Goal: Task Accomplishment & Management: Complete application form

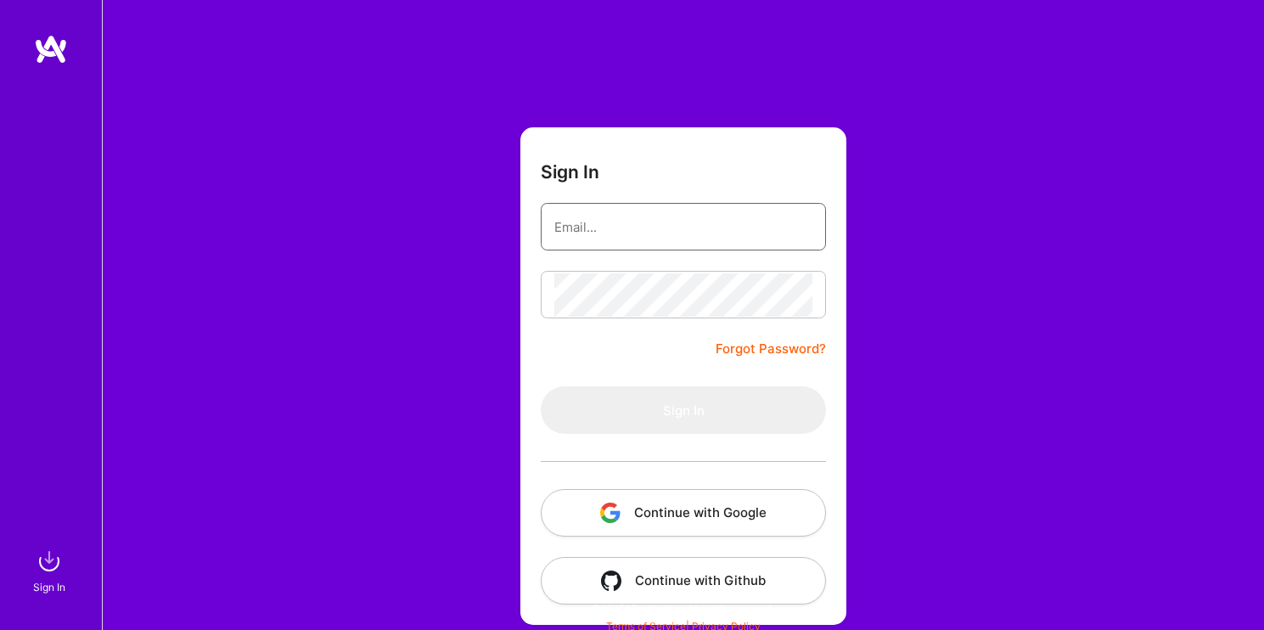
type input "[DOMAIN_NAME][EMAIL_ADDRESS][DOMAIN_NAME]"
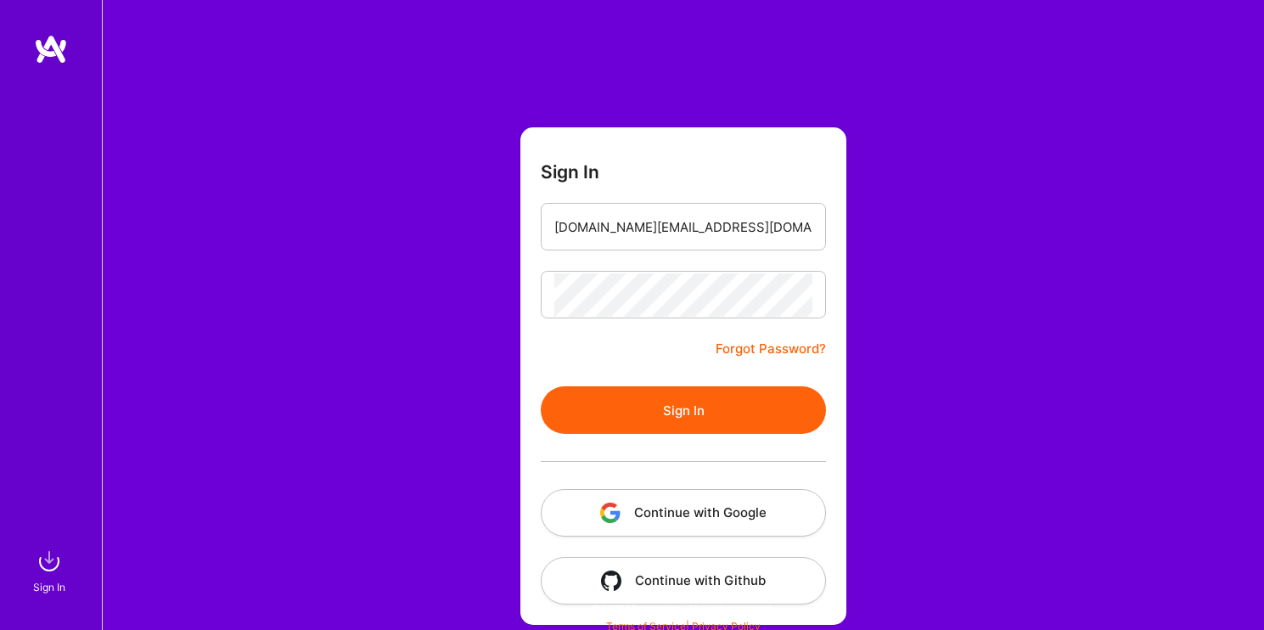
click at [1045, 340] on div "Sign In [DOMAIN_NAME][EMAIL_ADDRESS][DOMAIN_NAME] Forgot Password? Sign In Cont…" at bounding box center [683, 319] width 1162 height 638
click at [714, 413] on button "Sign In" at bounding box center [683, 410] width 285 height 48
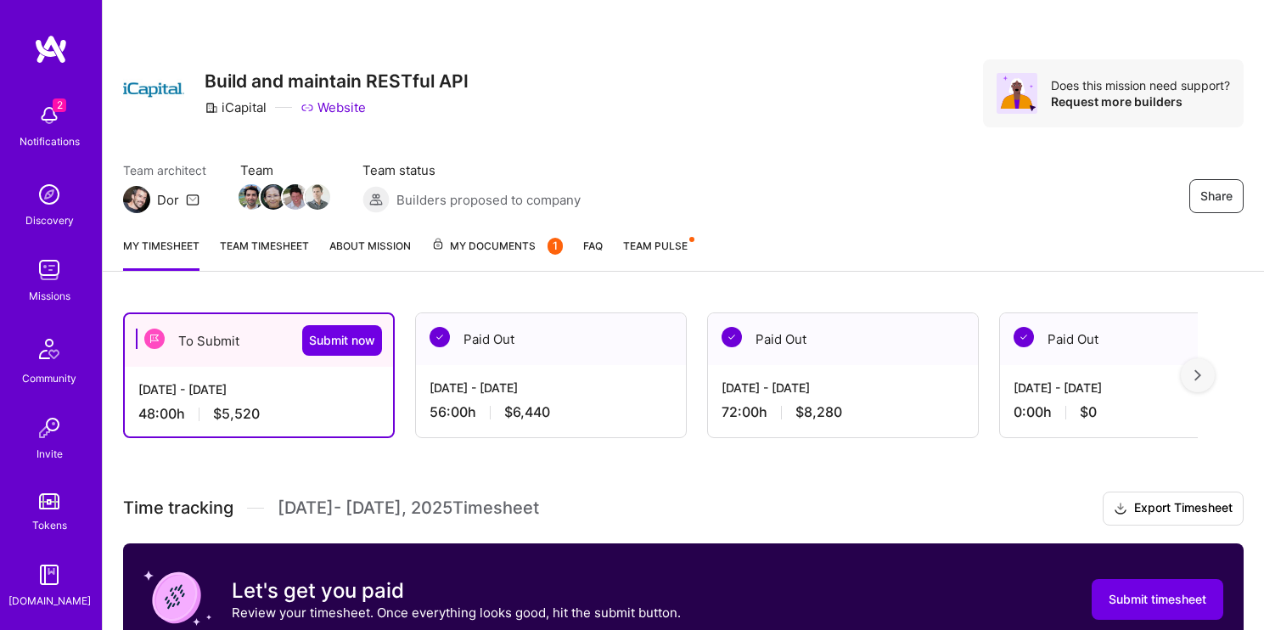
click at [188, 356] on div "To Submit Submit now" at bounding box center [259, 340] width 268 height 53
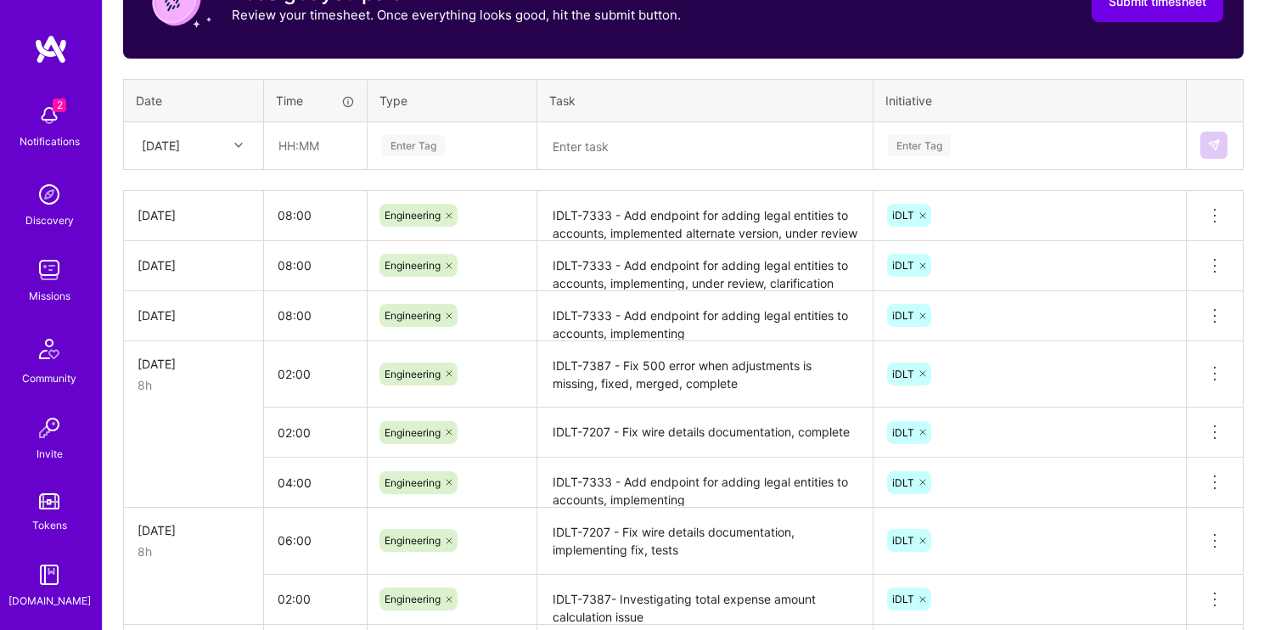
scroll to position [557, 0]
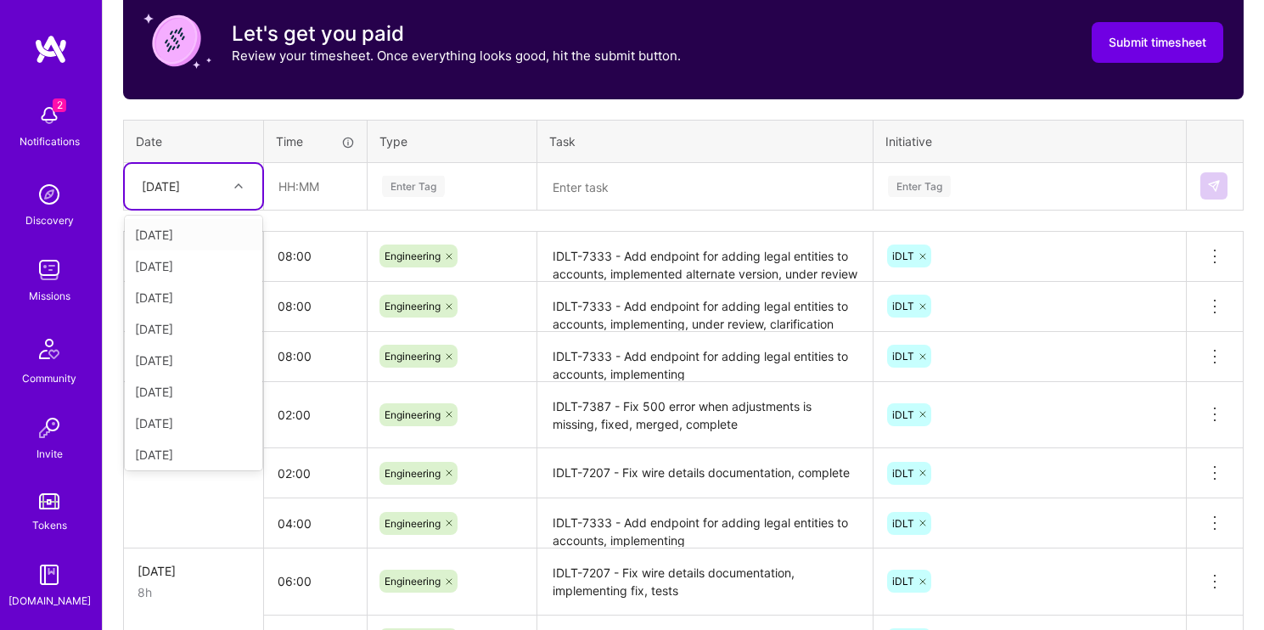
click at [186, 194] on div "[DATE]" at bounding box center [180, 186] width 94 height 28
type input "mon"
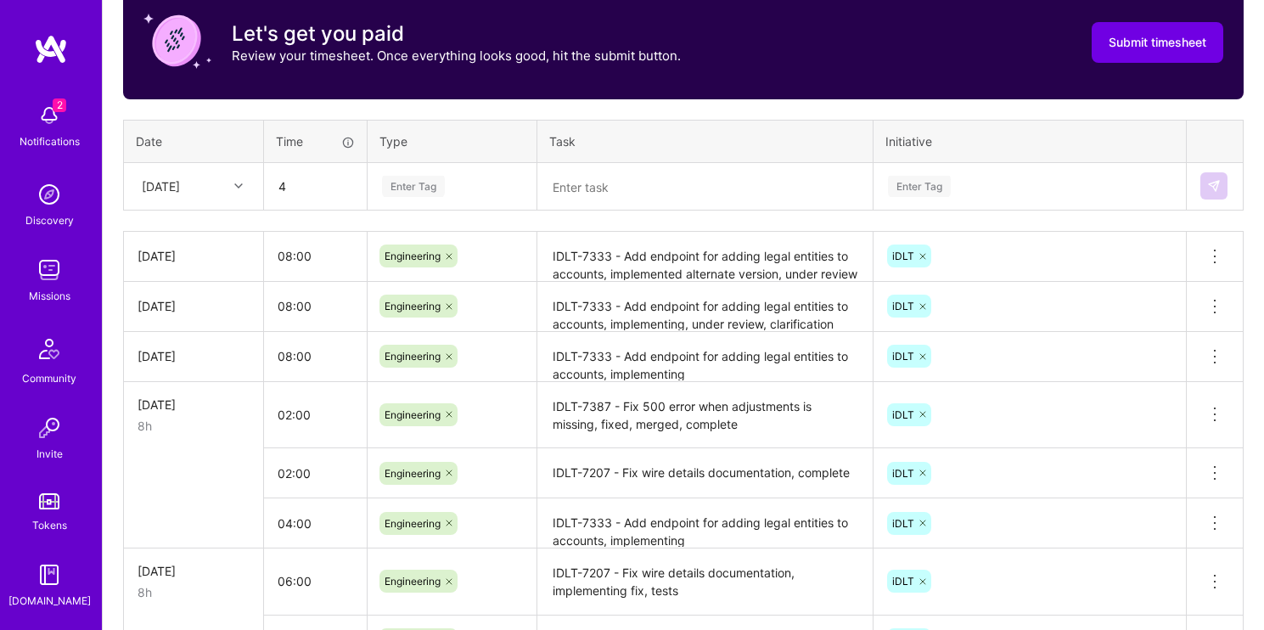
type input "04:00"
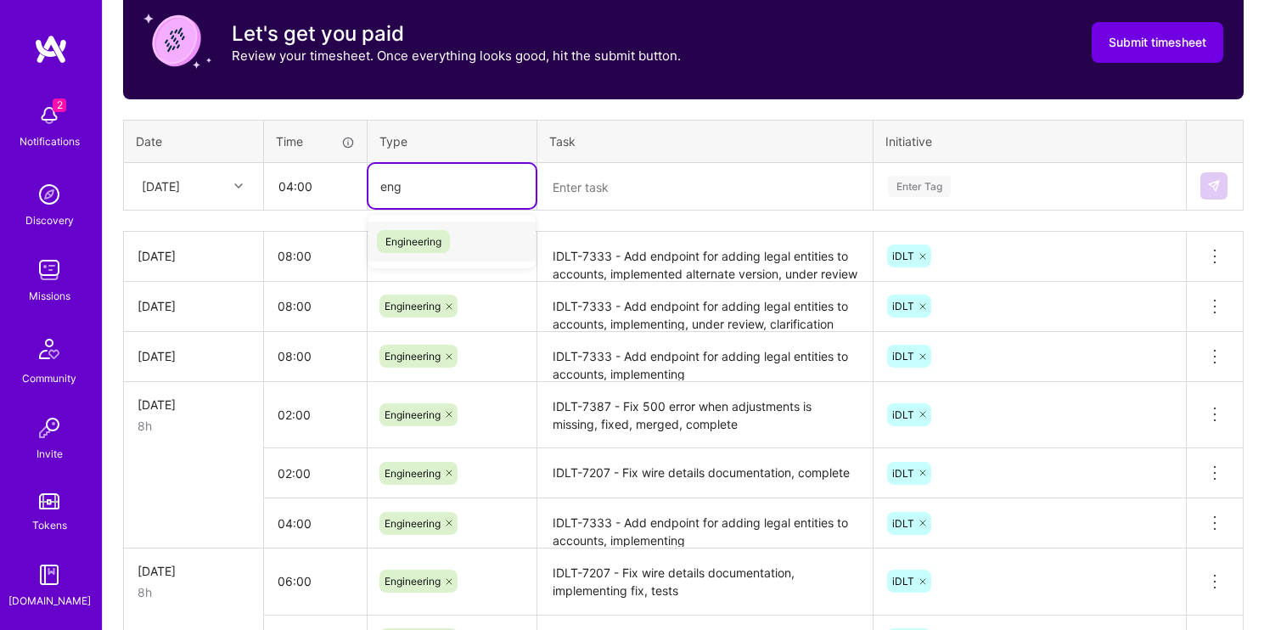
type input "engi"
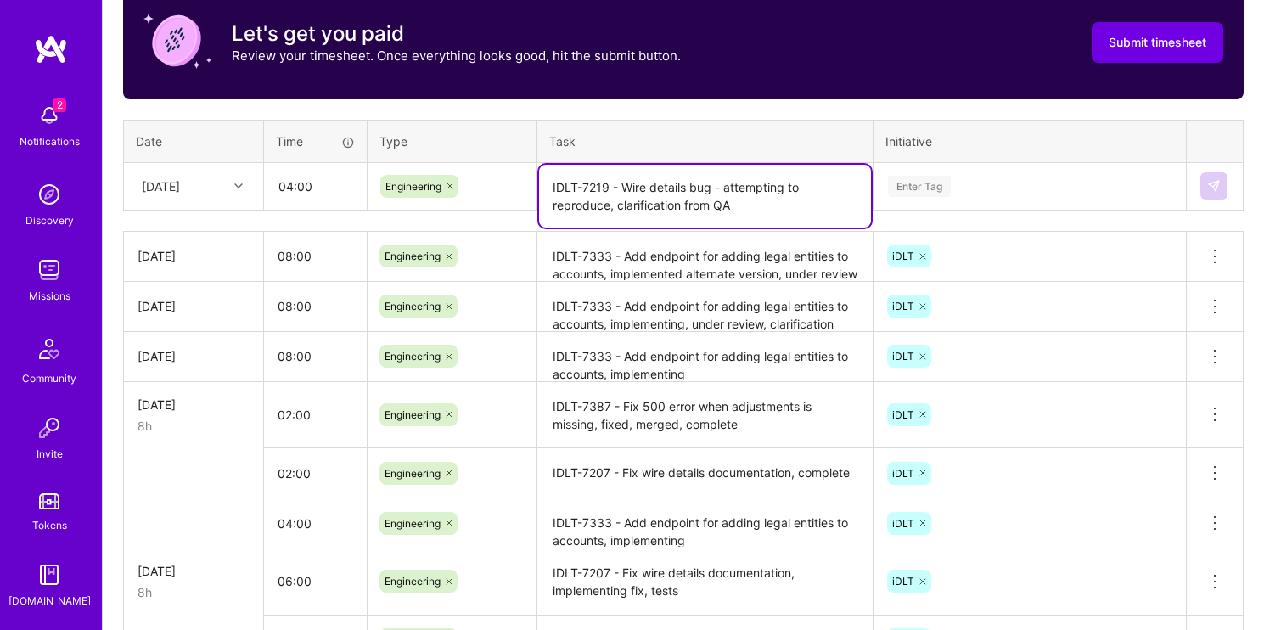
type textarea "IDLT-7219 - Wire details bug - attempting to reproduce, clarification from QA"
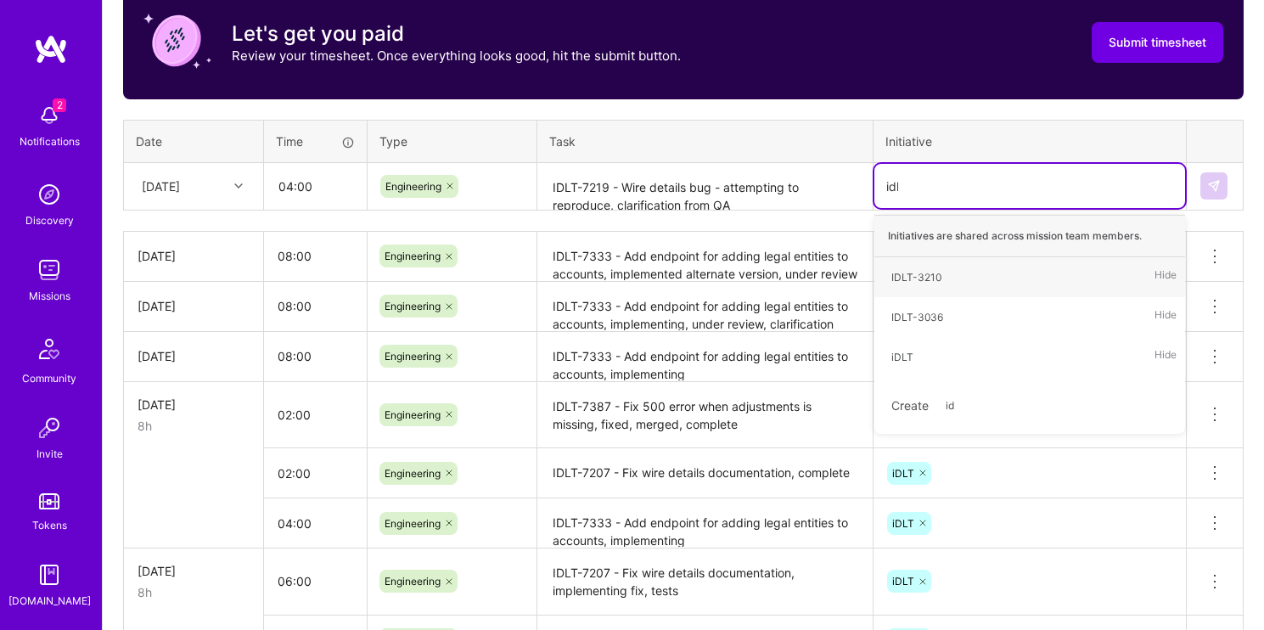
type input "idlt"
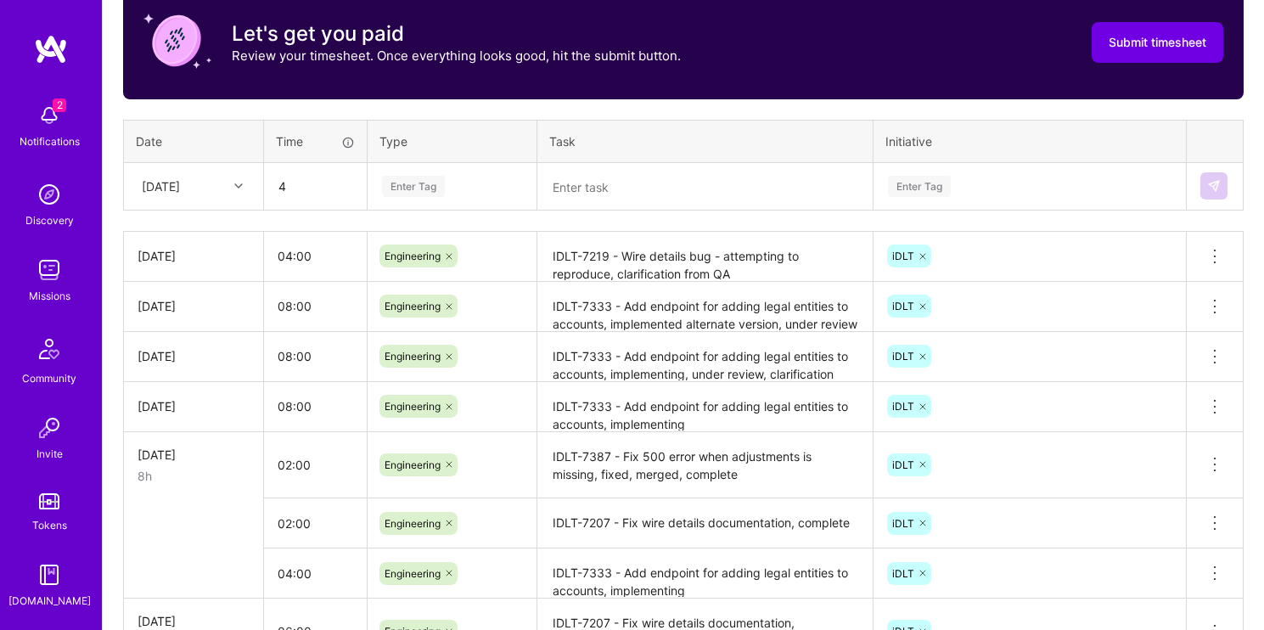
type input "04:00"
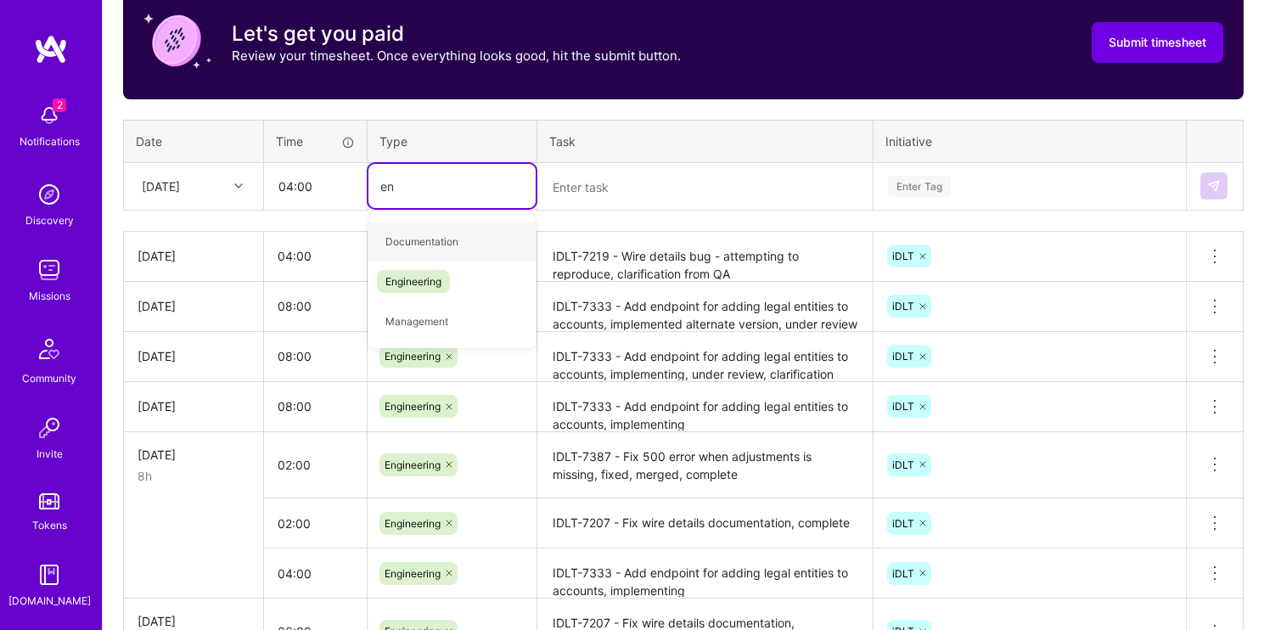
type input "eng"
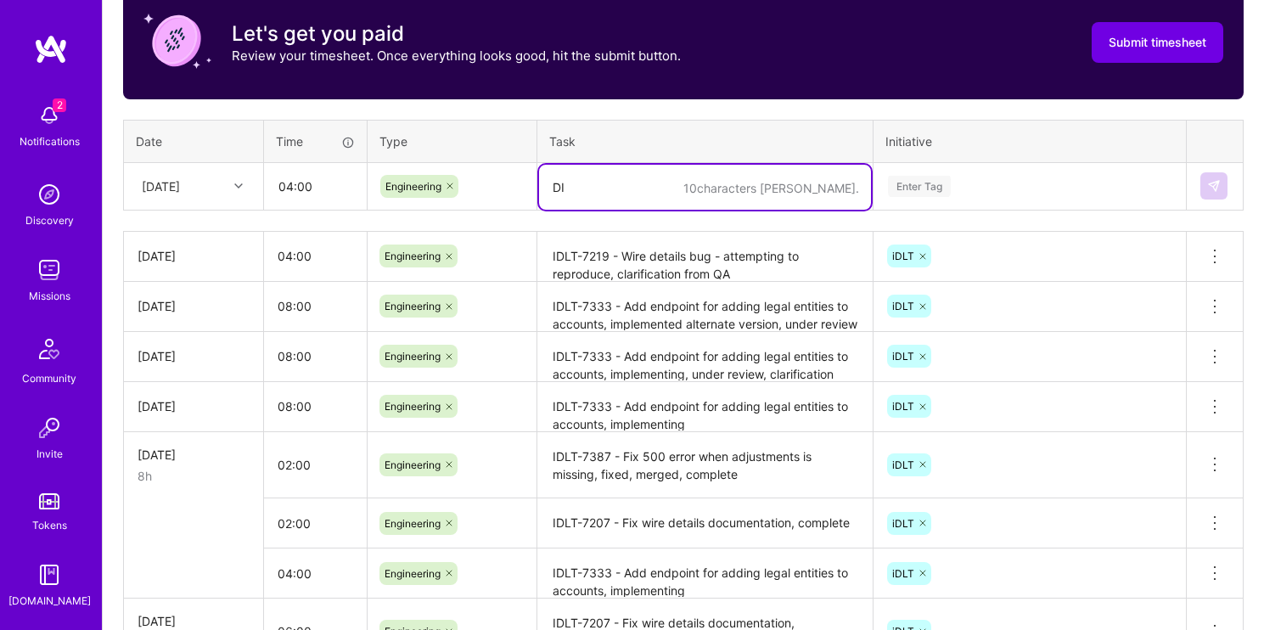
type textarea "D"
paste textarea "automaticRemediationStatusChange"
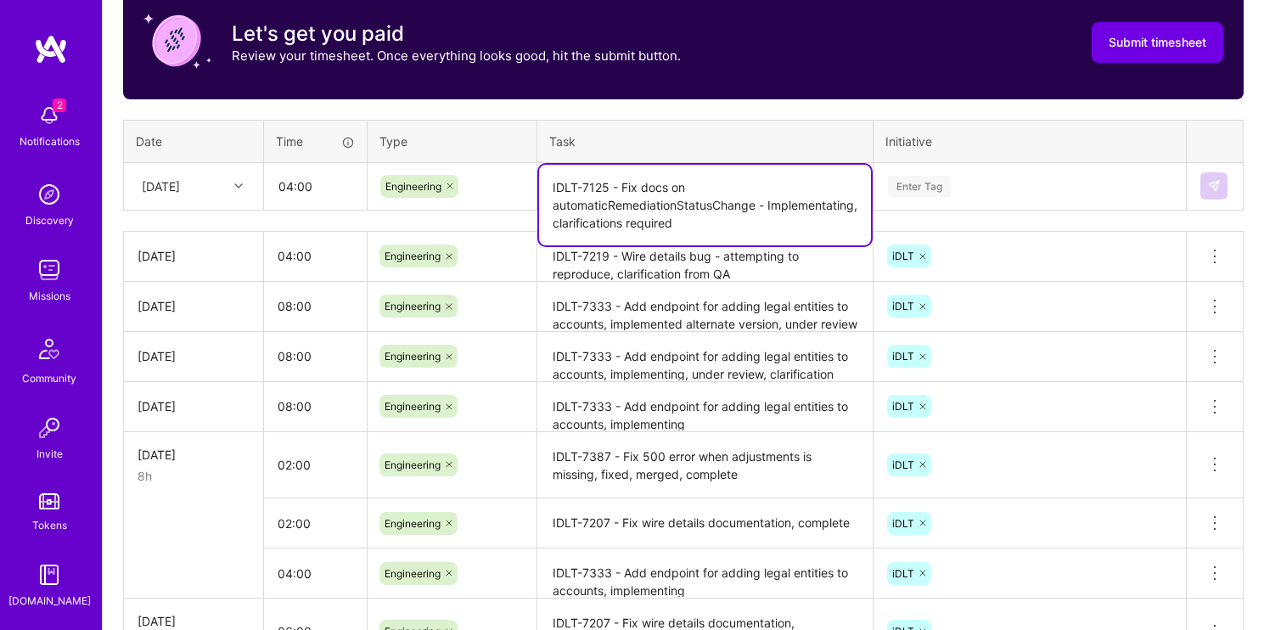
type textarea "IDLT-7125 - Fix docs on automaticRemediationStatusChange - Implementating, clar…"
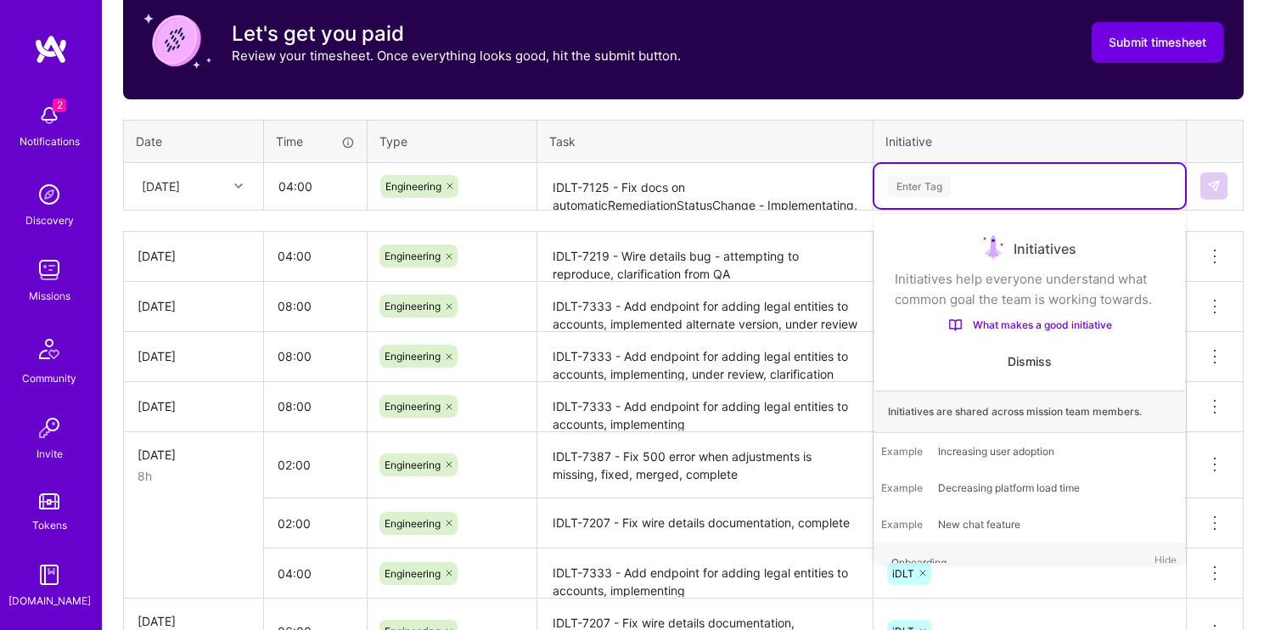
type input "e"
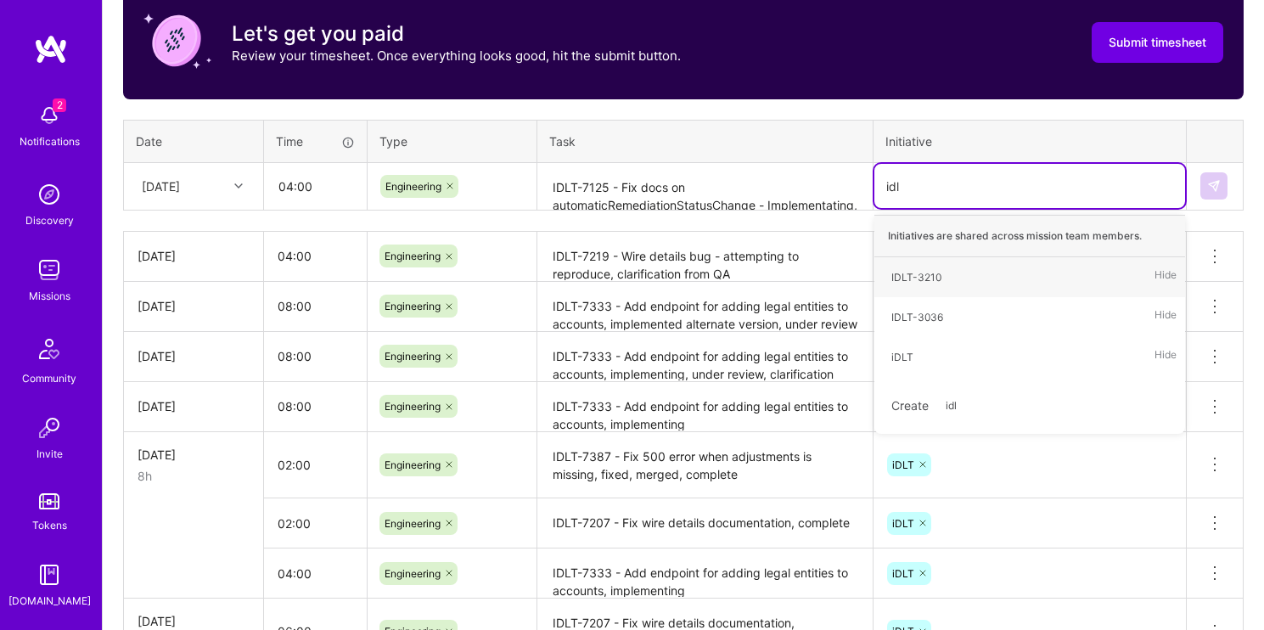
type input "idlt"
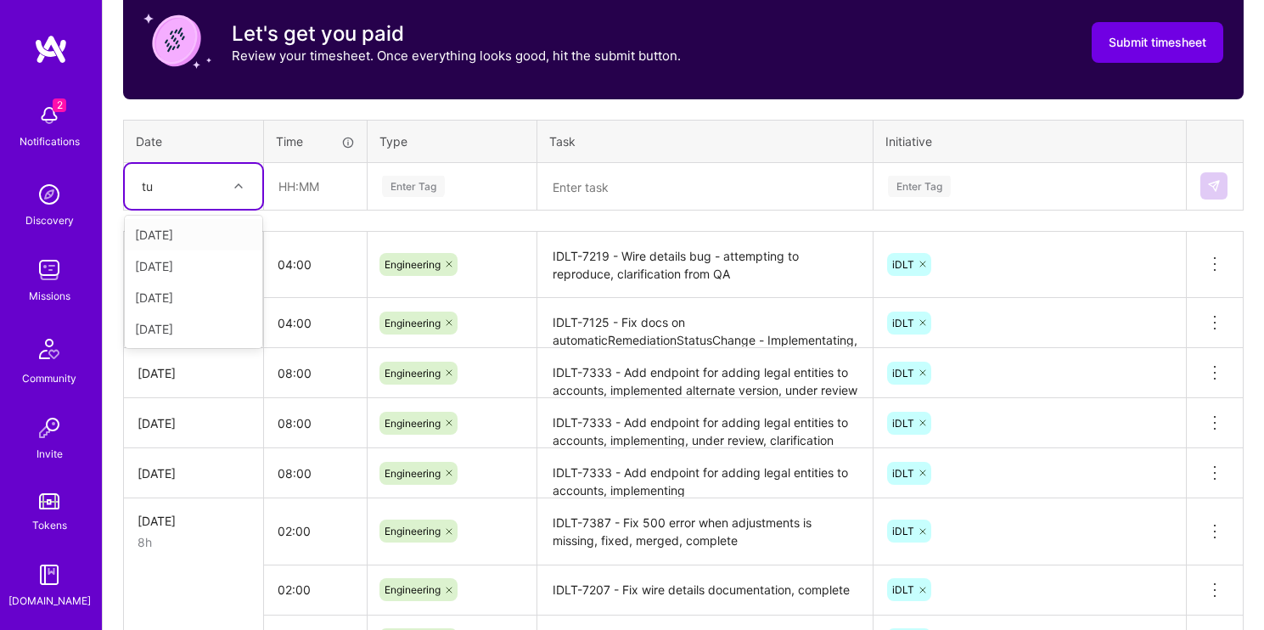
type input "tue"
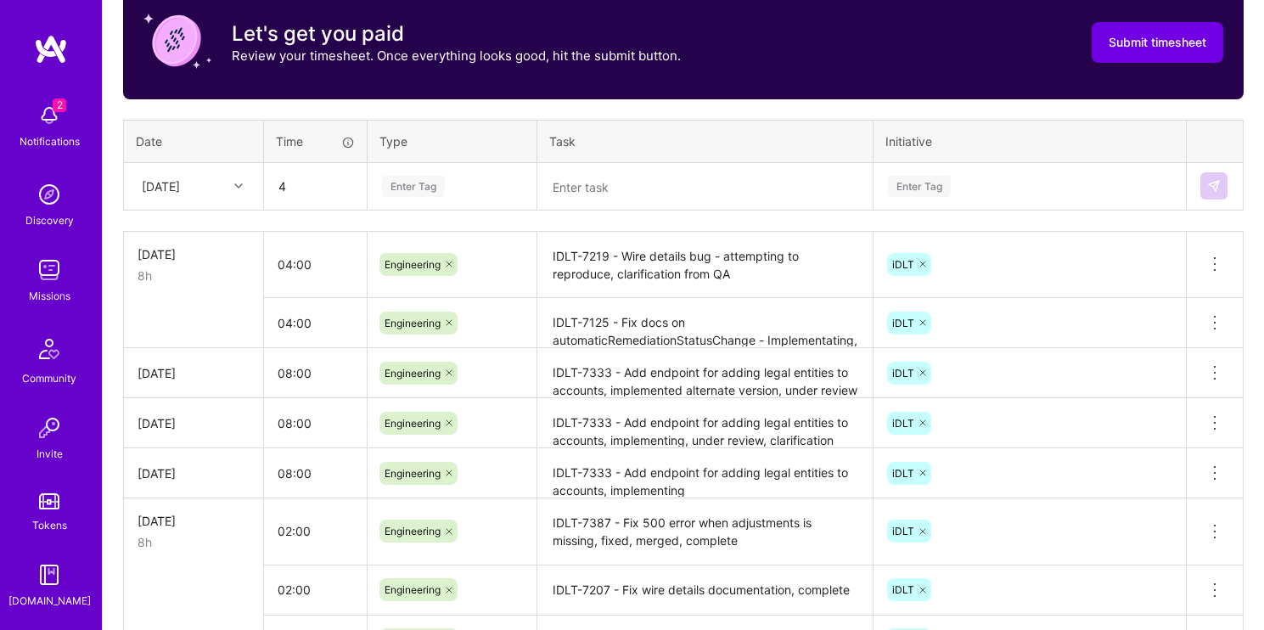
type input "04:00"
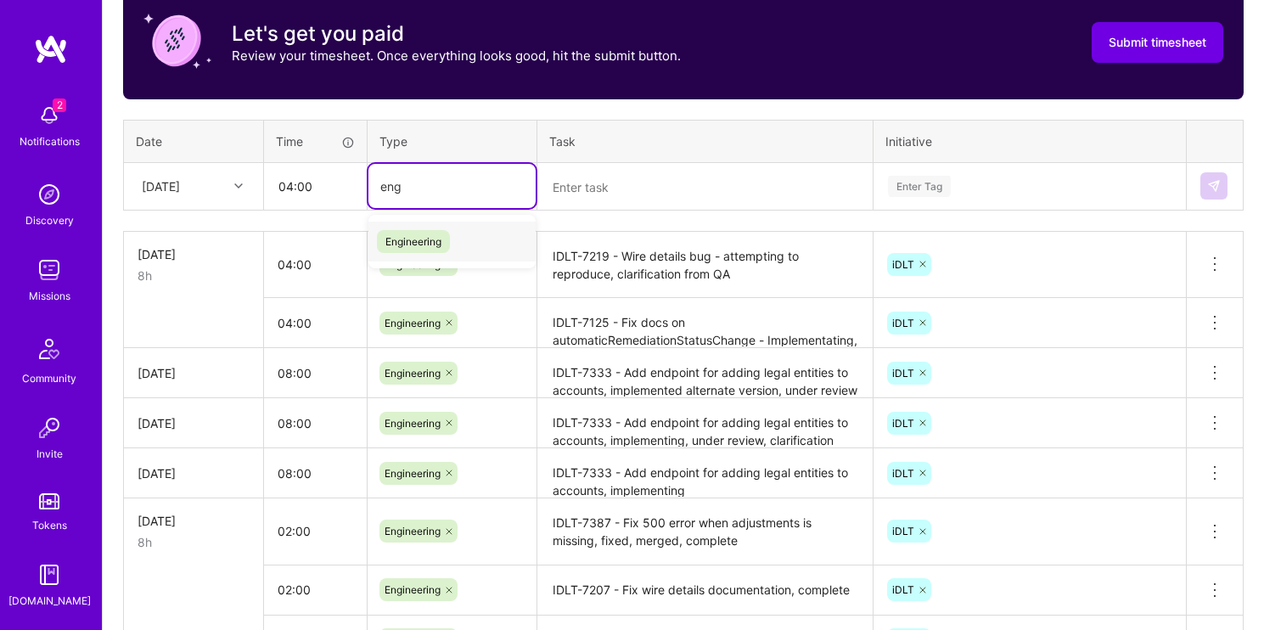
type input "engi"
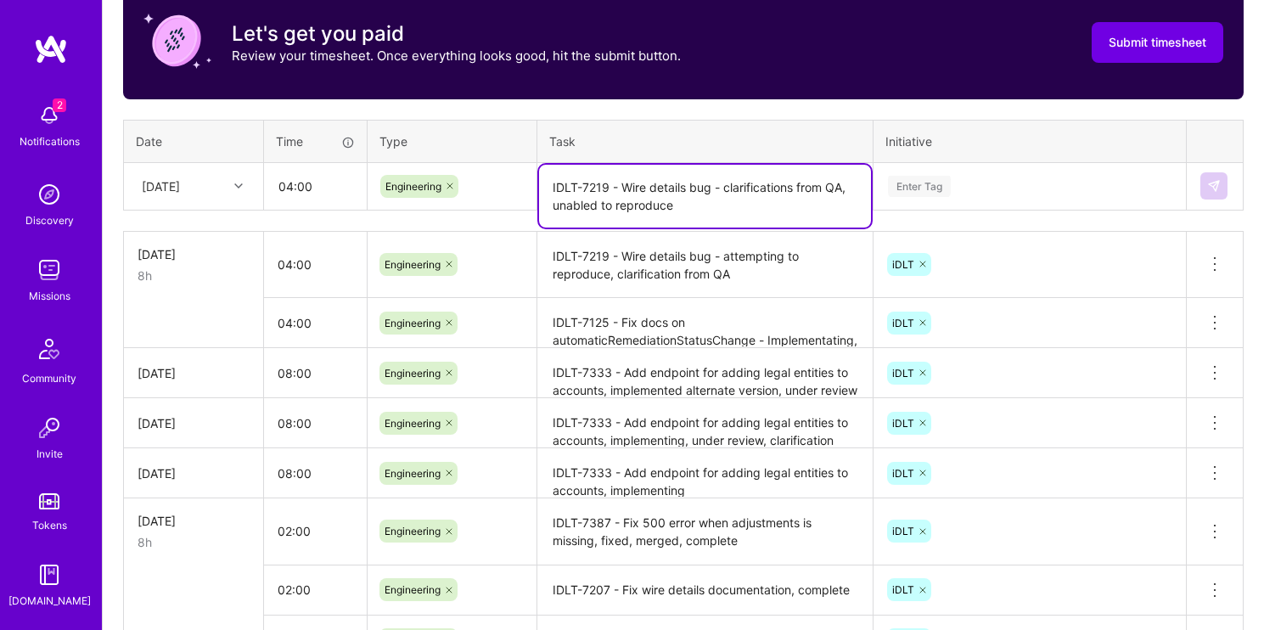
type textarea "IDLT-7219 - Wire details bug - clarifications from QA, unabled to reproduce"
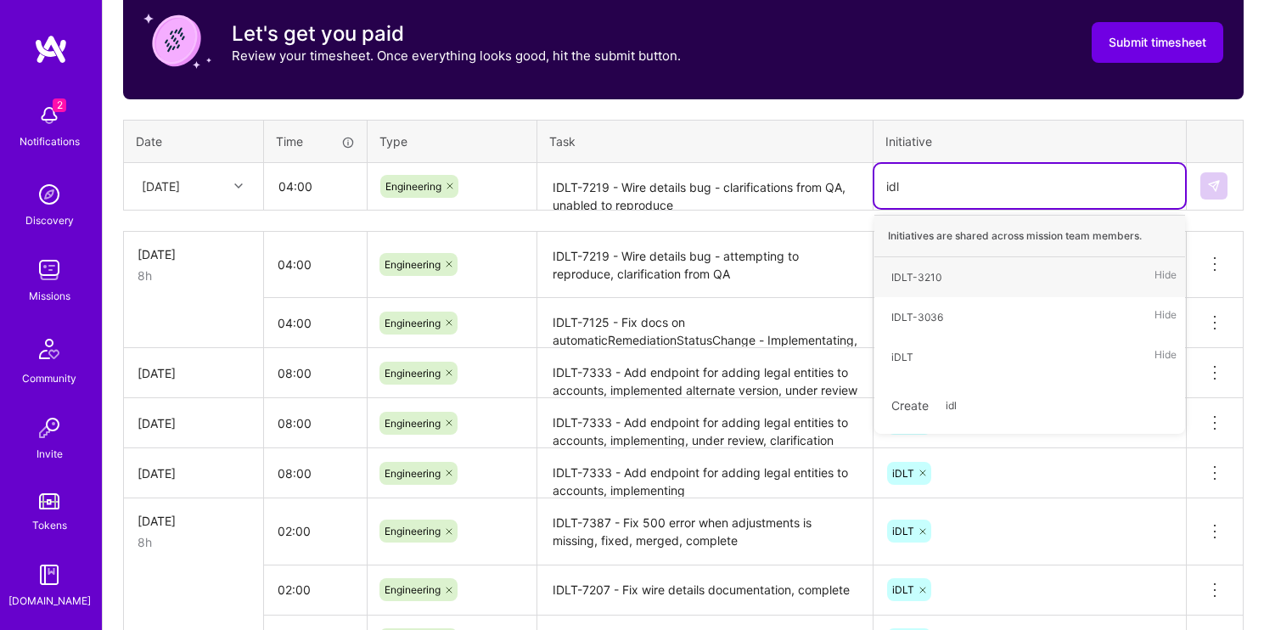
type input "idlt"
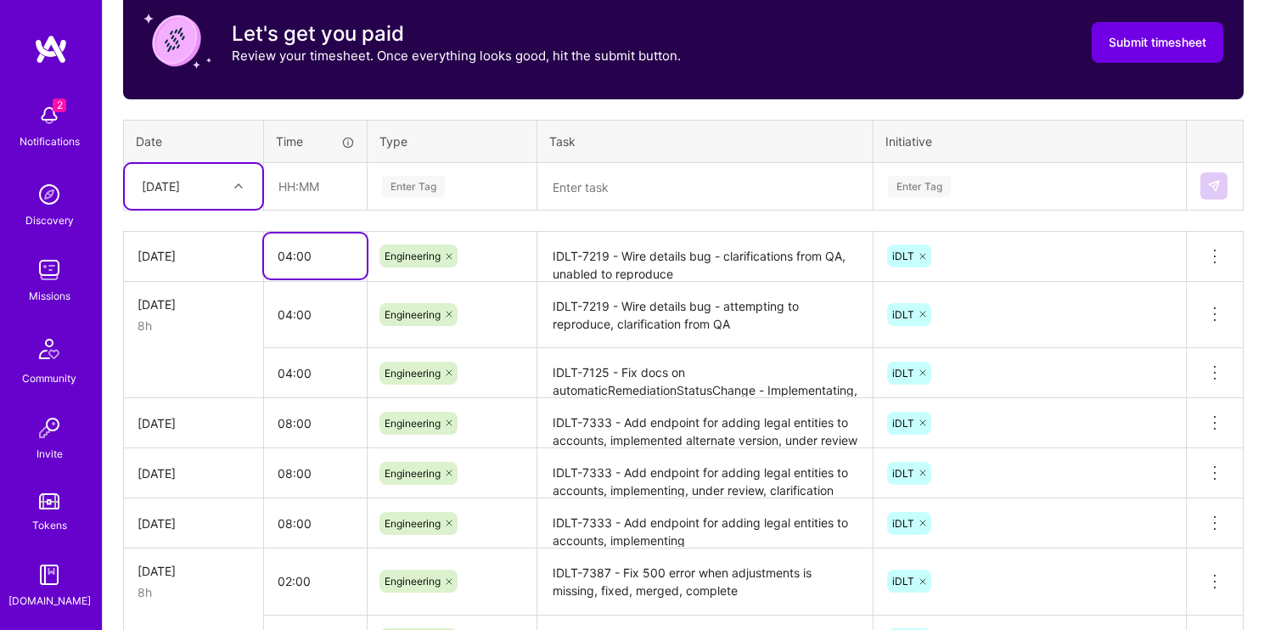
click at [335, 260] on input "04:00" at bounding box center [315, 255] width 103 height 45
type input "02:00"
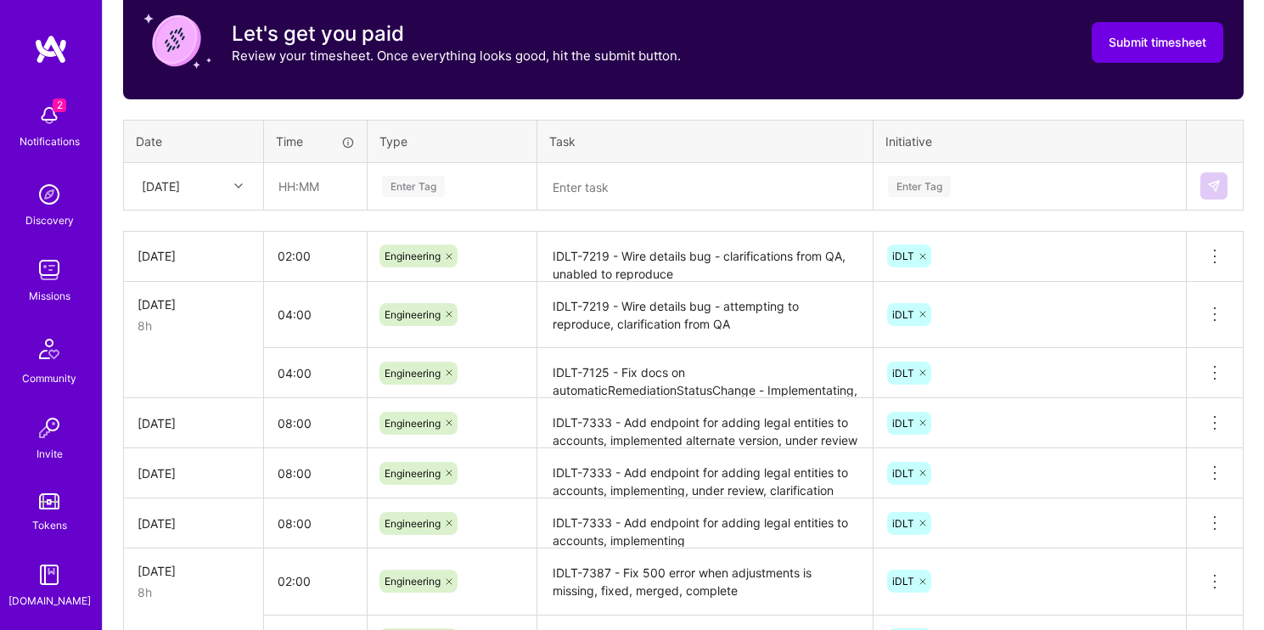
click at [180, 193] on div "[DATE]" at bounding box center [161, 186] width 38 height 18
type input "06:00"
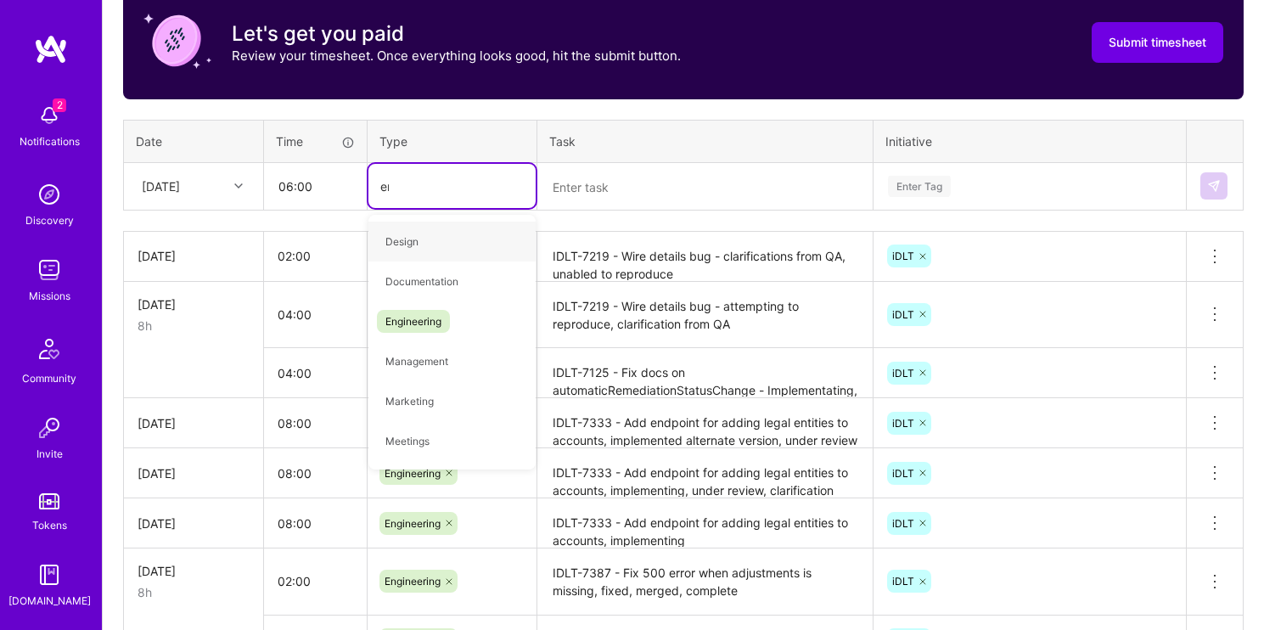
type input "eng"
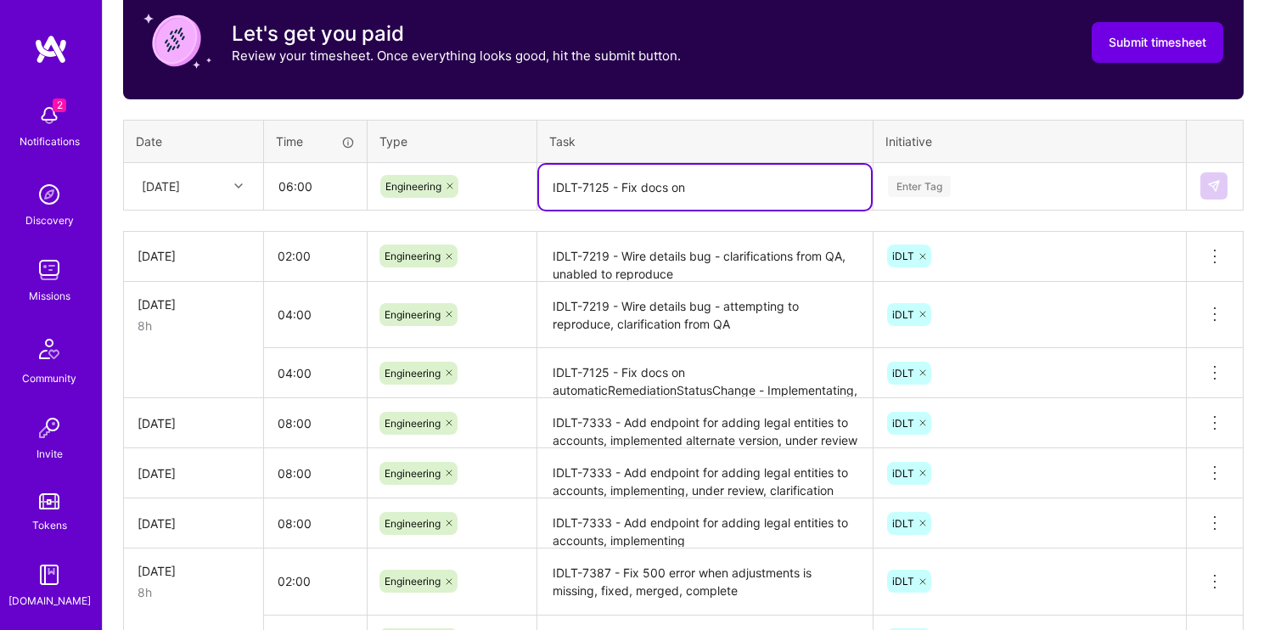
paste textarea "automaticRemediationStatusChange"
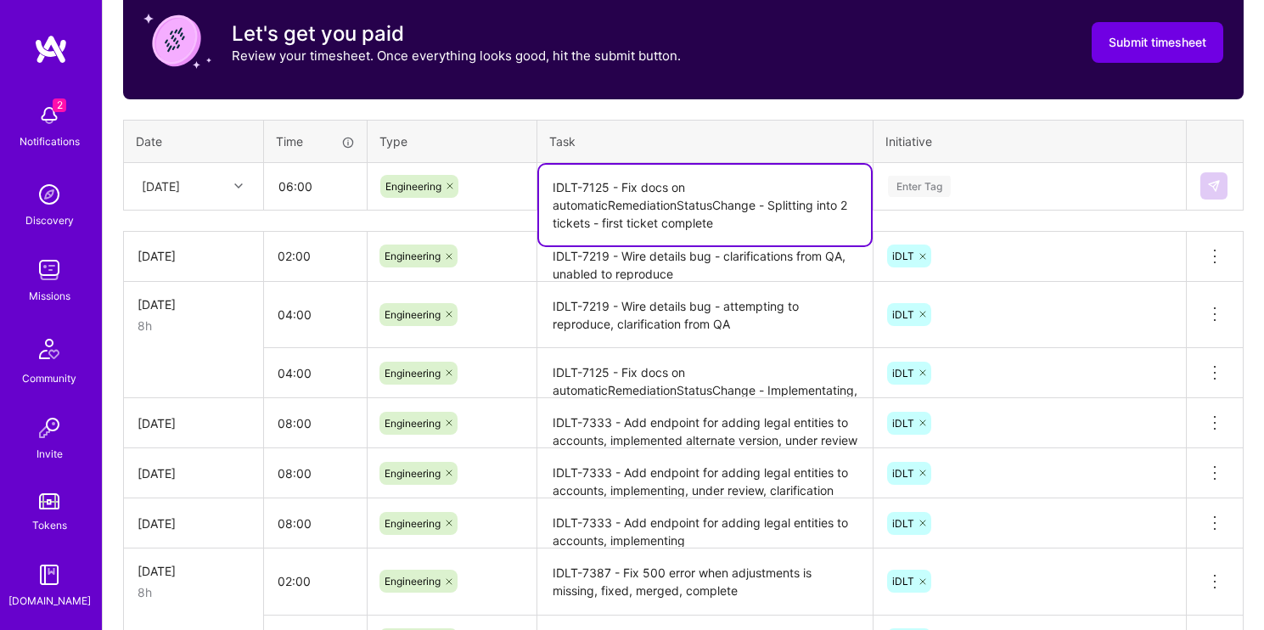
type textarea "IDLT-7125 - Fix docs on automaticRemediationStatusChange - Splitting into 2 tic…"
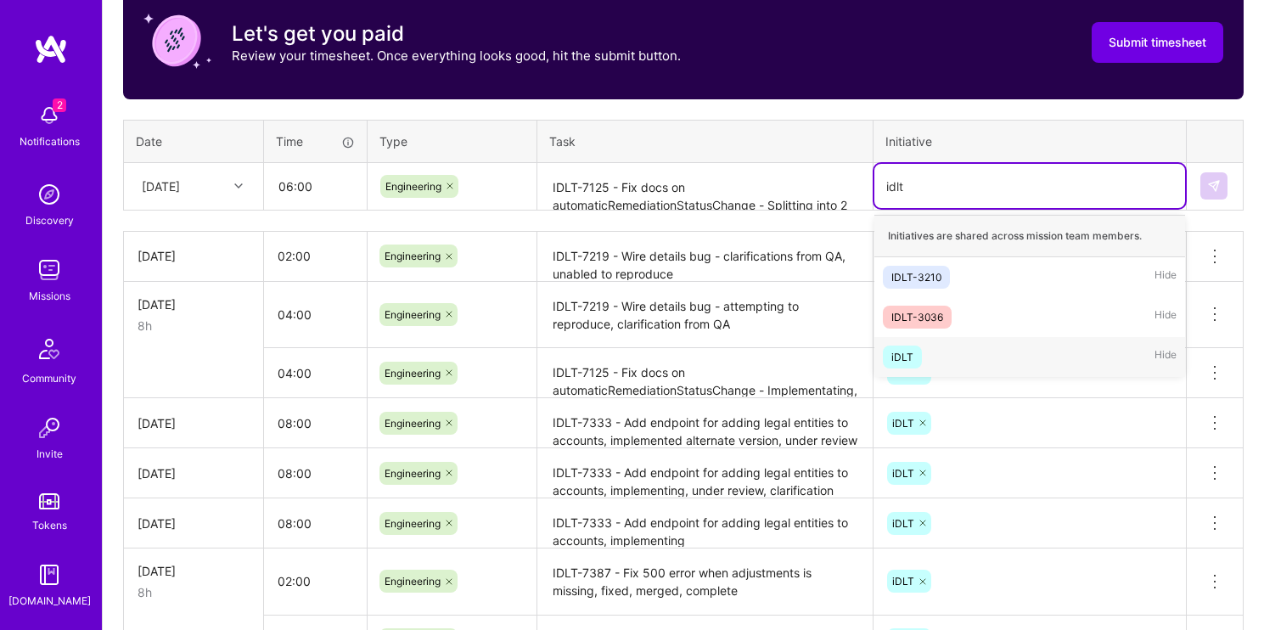
type input "idlt"
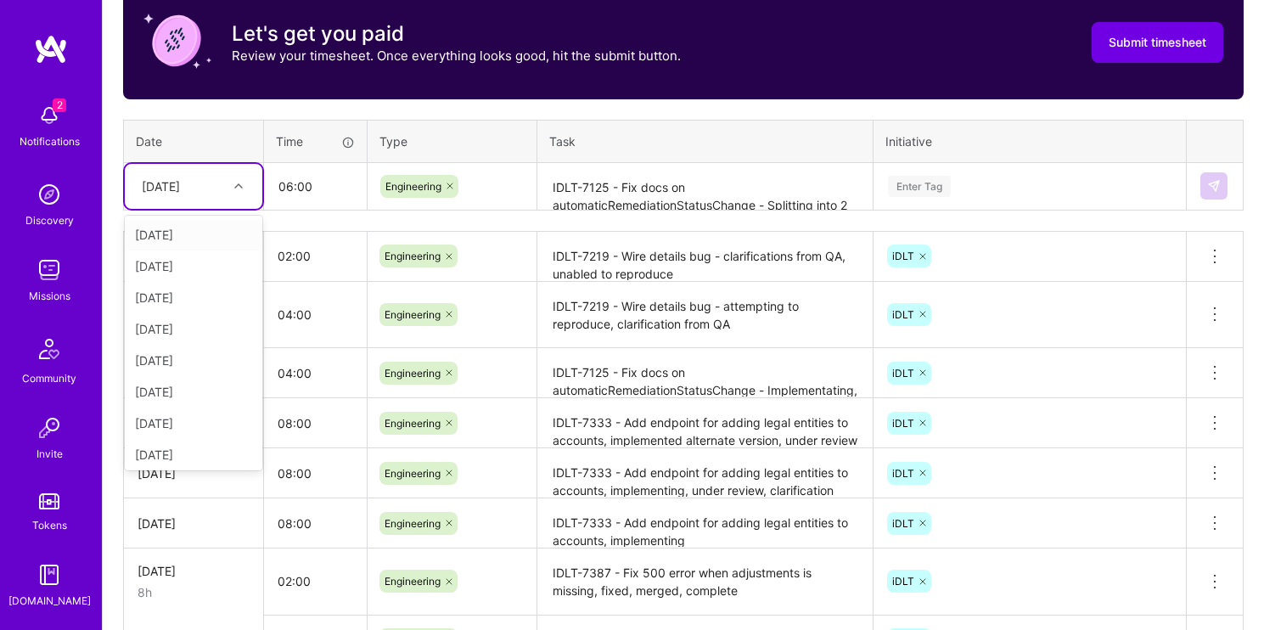
click at [163, 197] on div "[DATE]" at bounding box center [180, 186] width 94 height 28
type input "tue"
click at [208, 261] on div "[DATE]" at bounding box center [194, 265] width 138 height 31
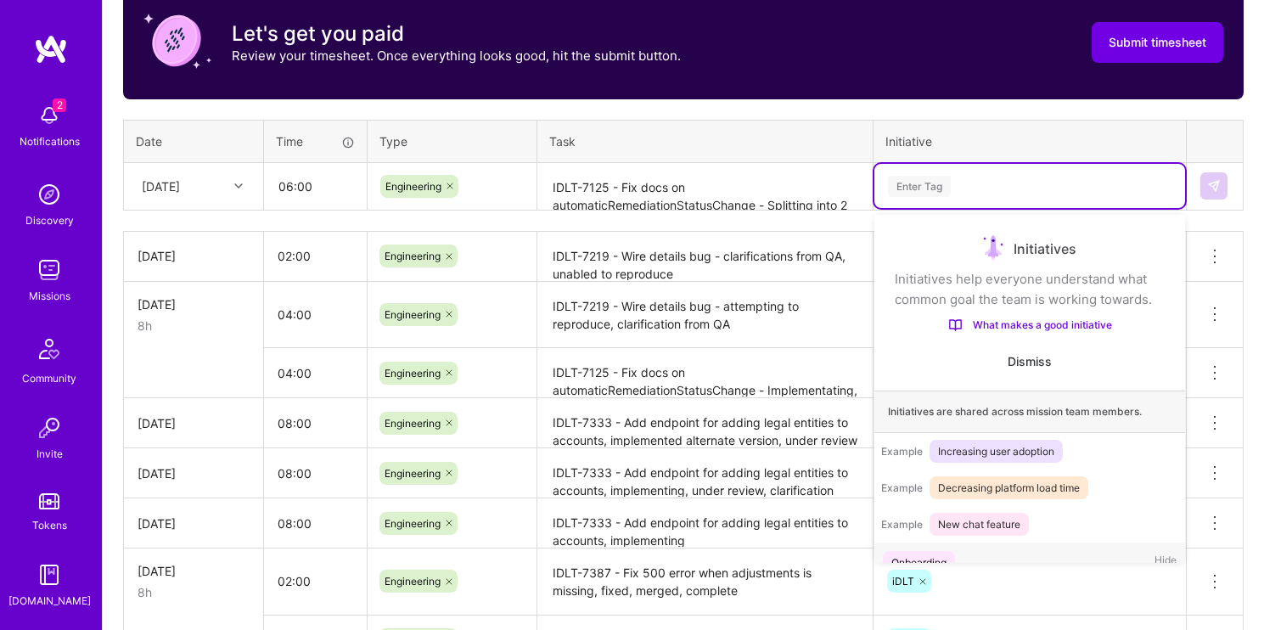
click at [1006, 186] on div "Enter Tag" at bounding box center [1029, 186] width 287 height 21
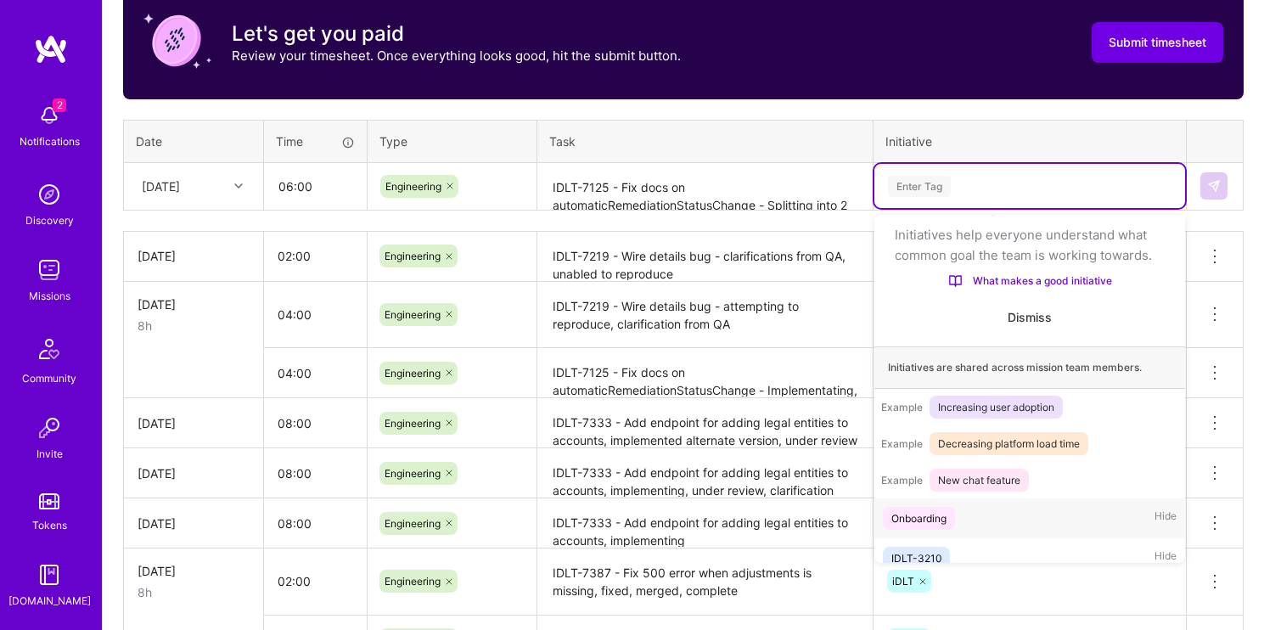
scroll to position [53, 0]
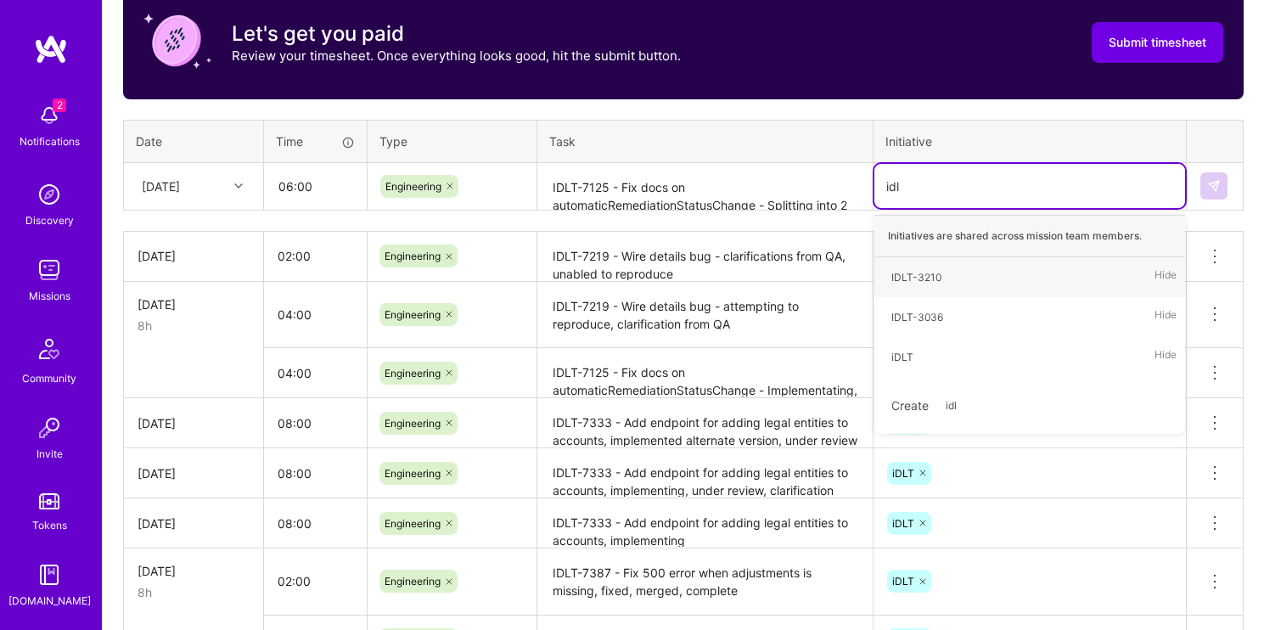
type input "idlt"
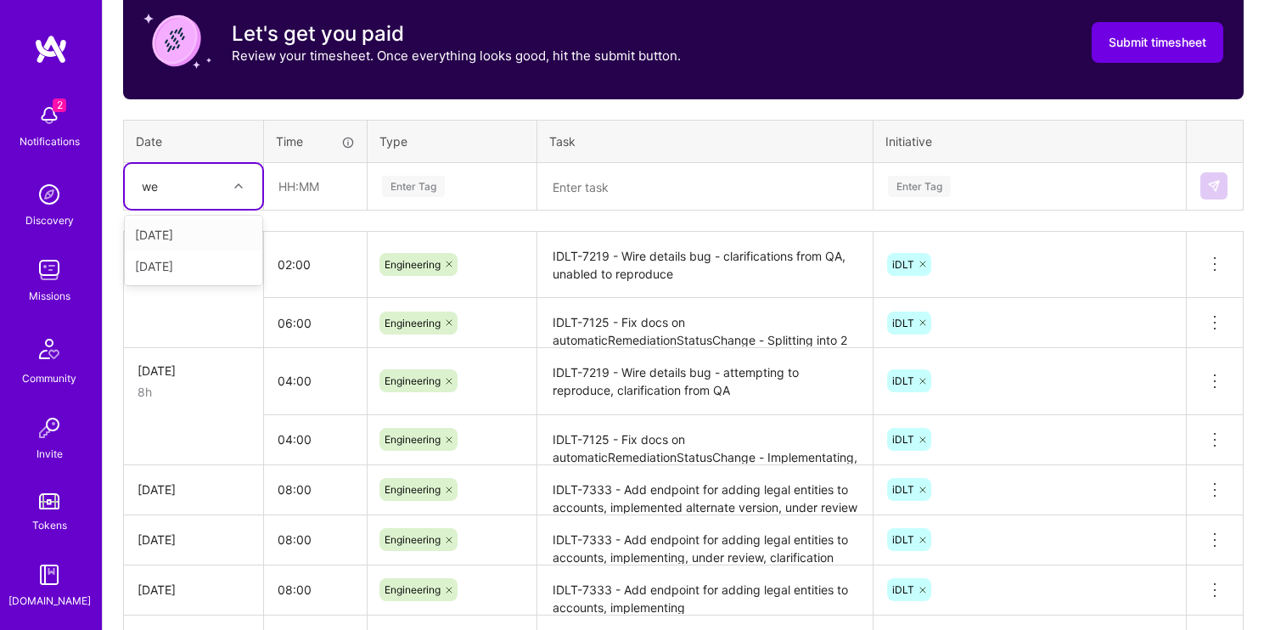
type input "wed"
type input "08:00"
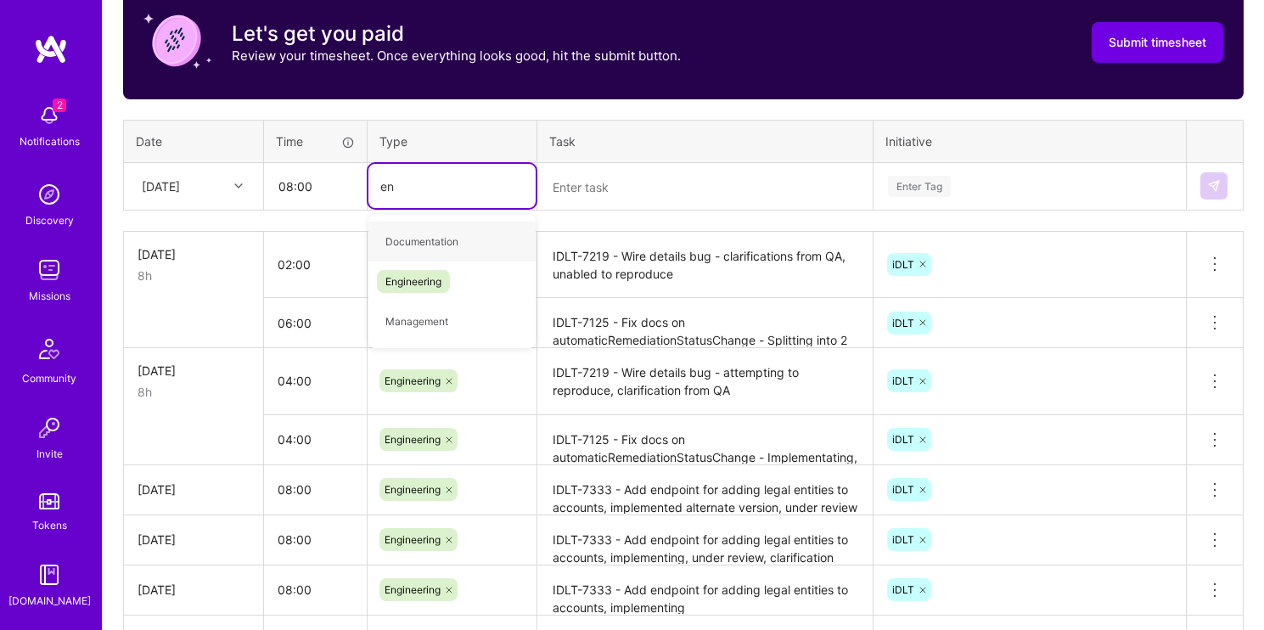
type input "eng"
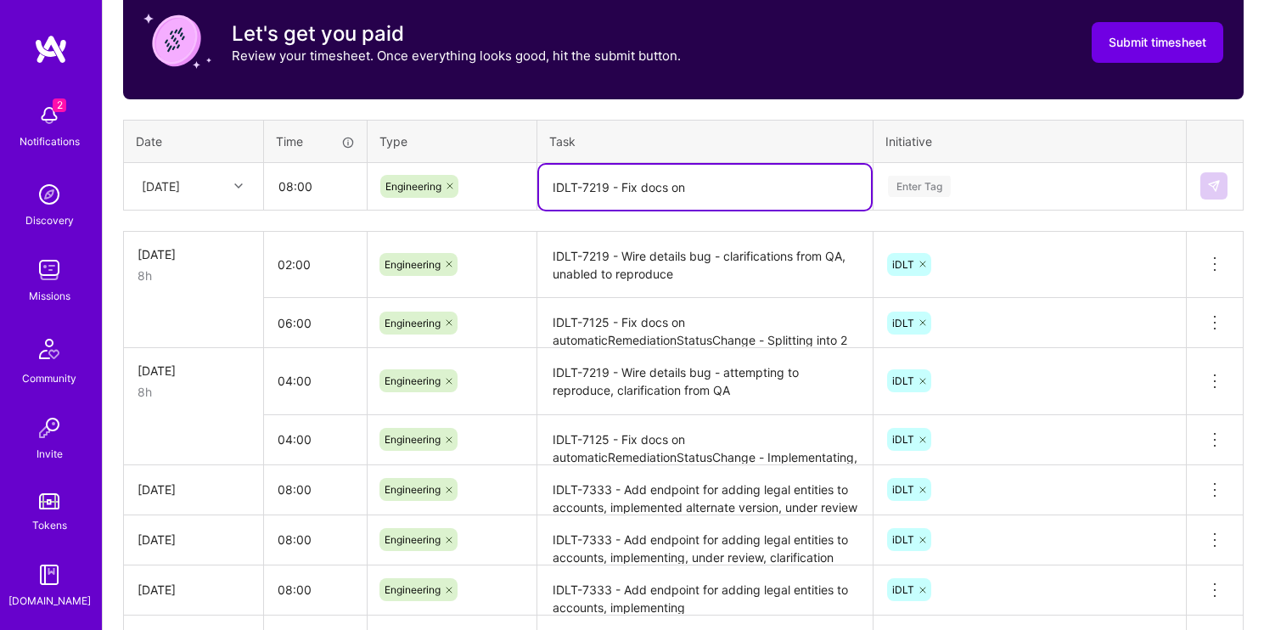
paste textarea "automaticRemediationStatusChange"
type textarea "IDLT-7219 - Fix docs on automaticRemediationStatusChange.- complete"
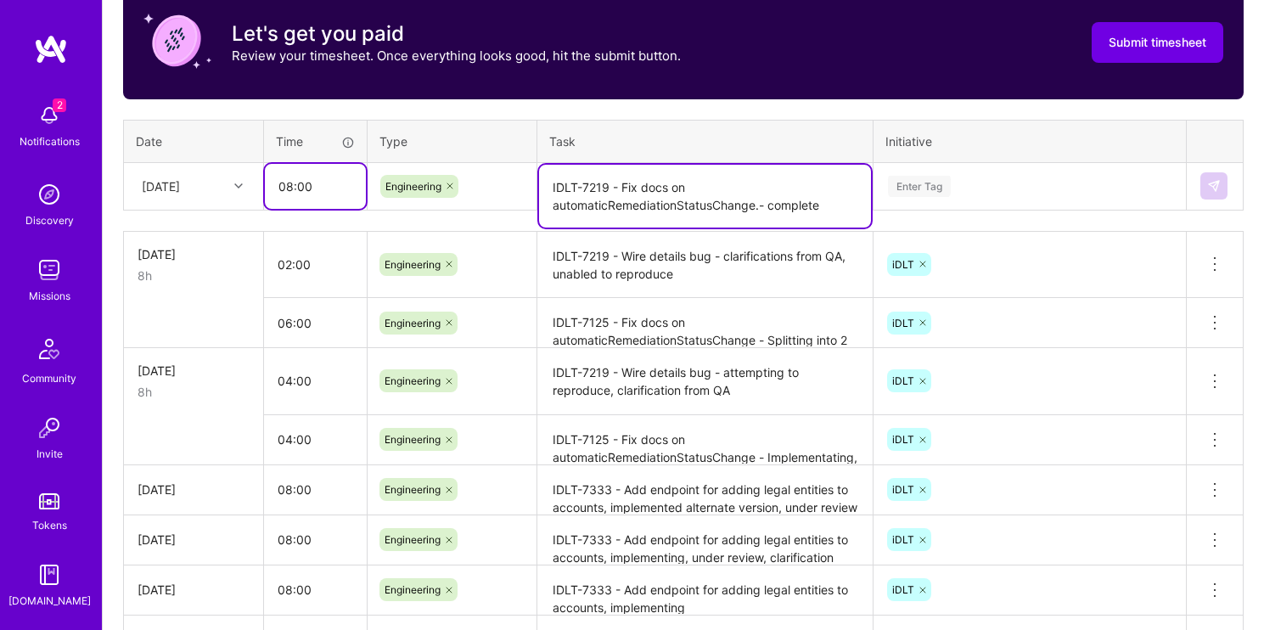
click at [293, 188] on input "08:00" at bounding box center [315, 186] width 101 height 45
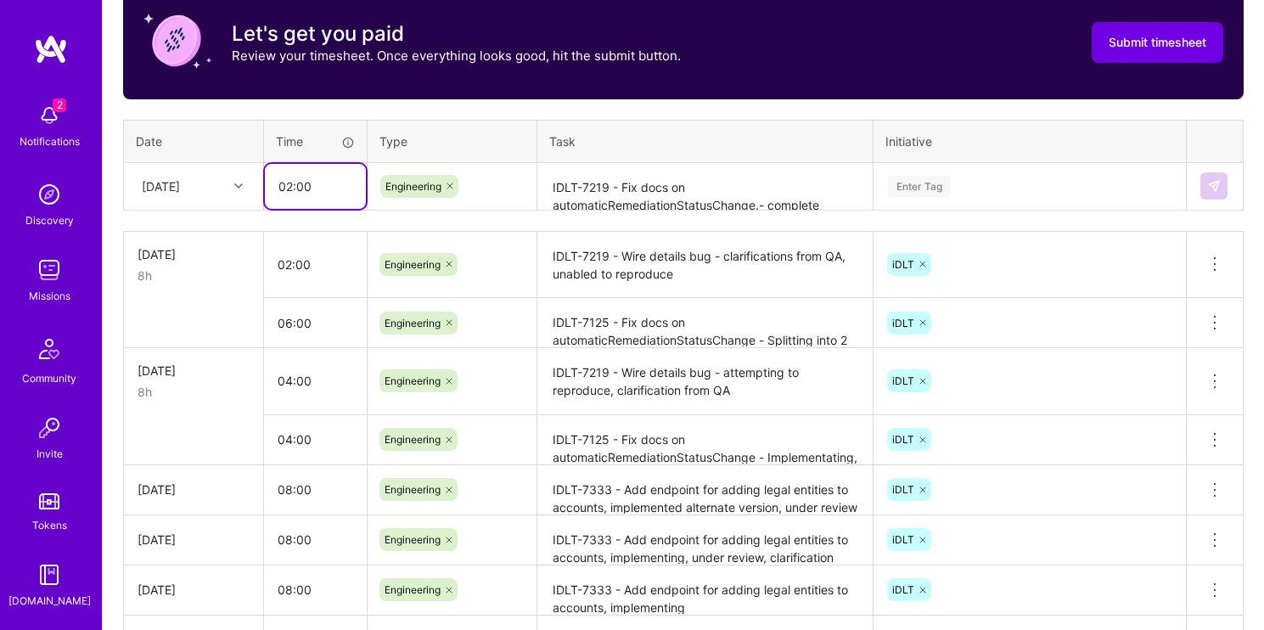
type input "02:00"
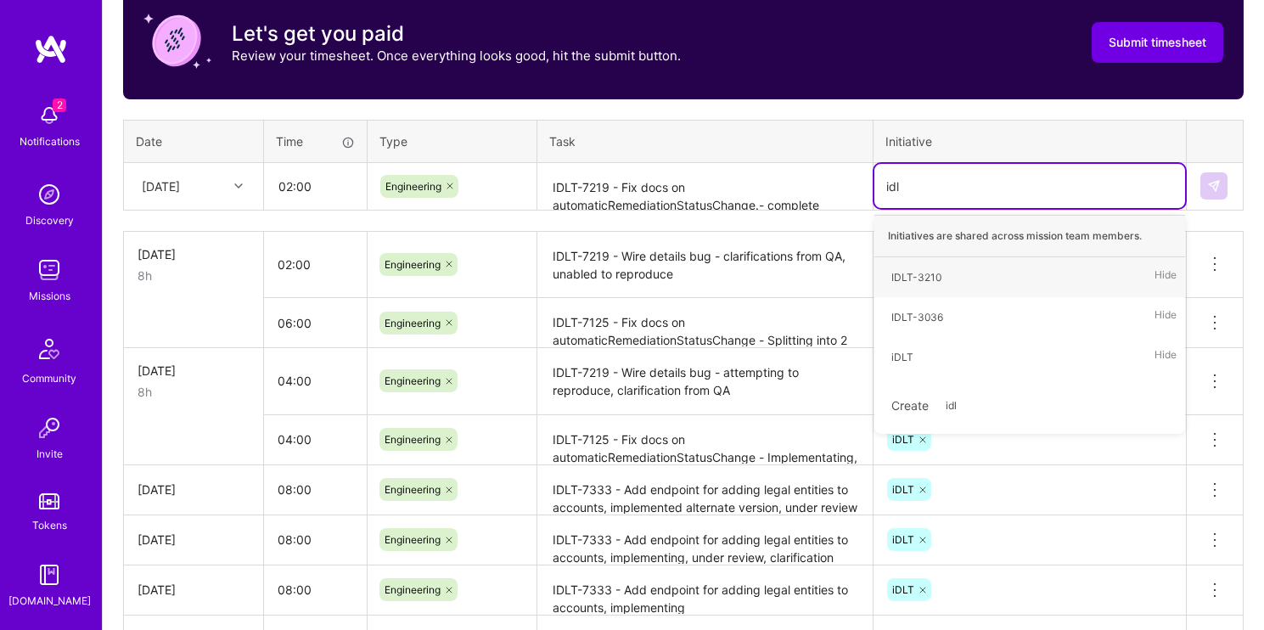
type input "idlt"
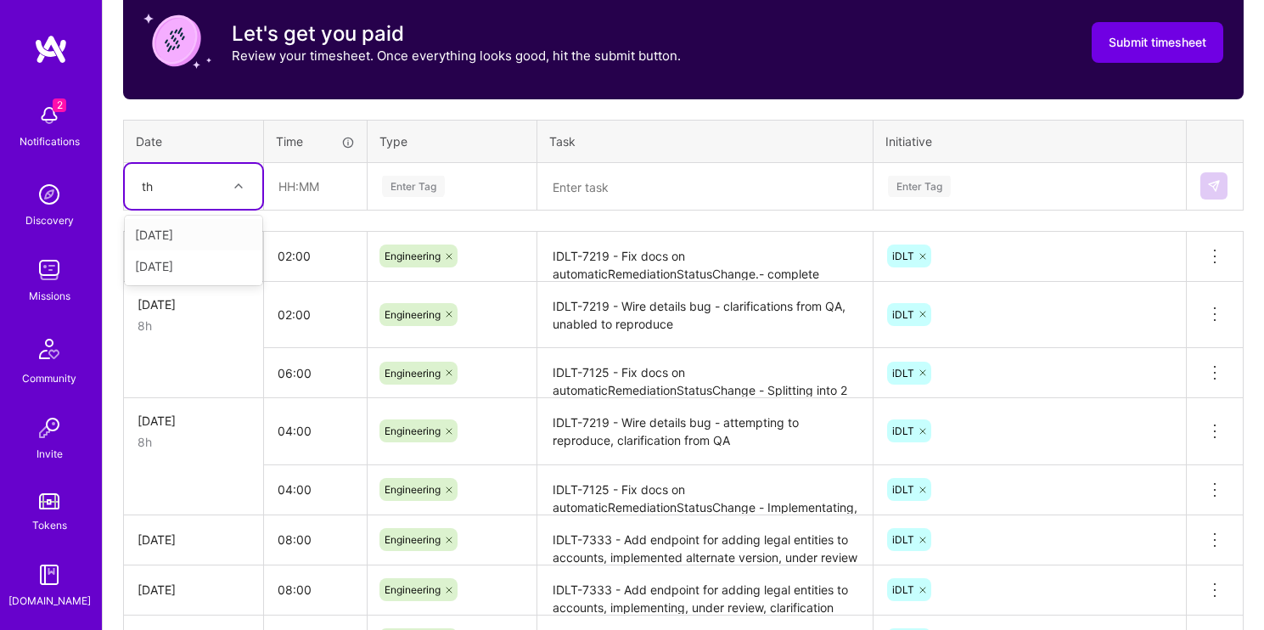
type input "t"
type input "w"
type input "wed"
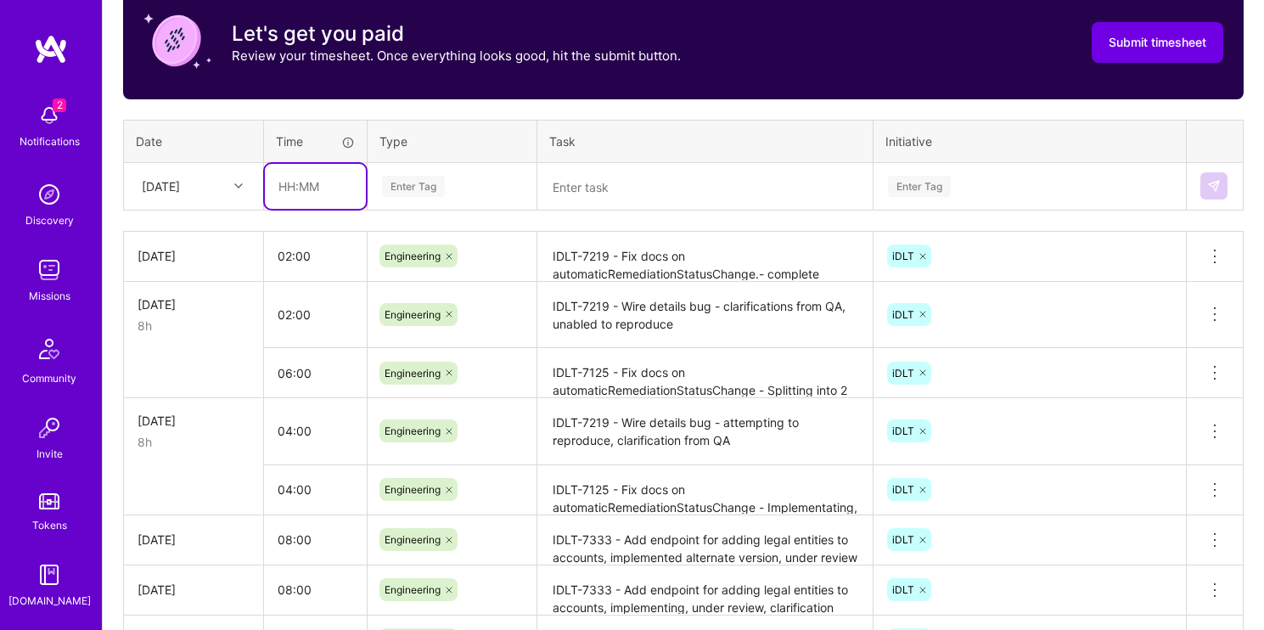
click at [309, 187] on input "text" at bounding box center [315, 186] width 101 height 45
type input "06:00"
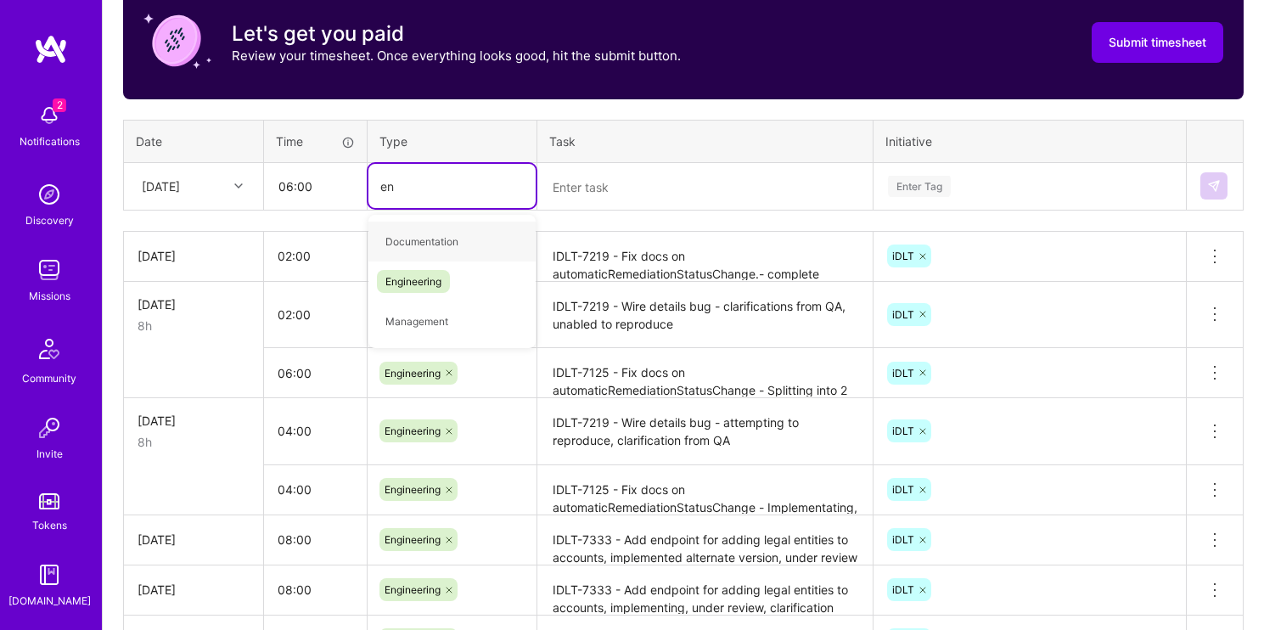
type input "eng"
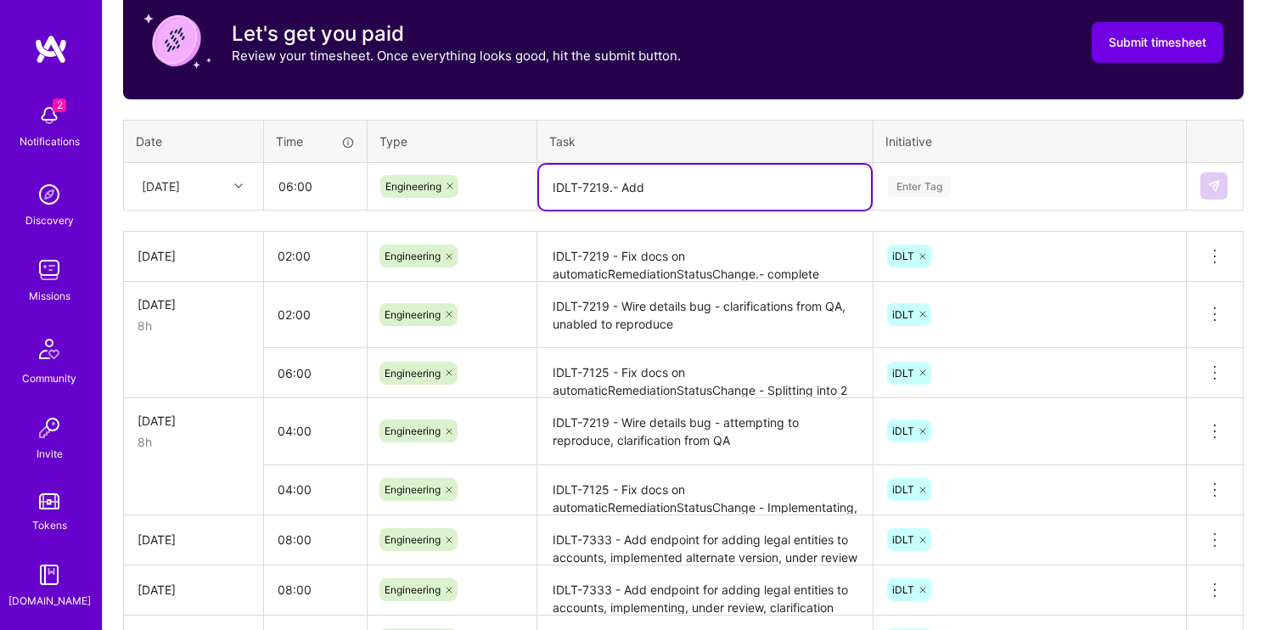
paste textarea "automaticRemediationStatusChange"
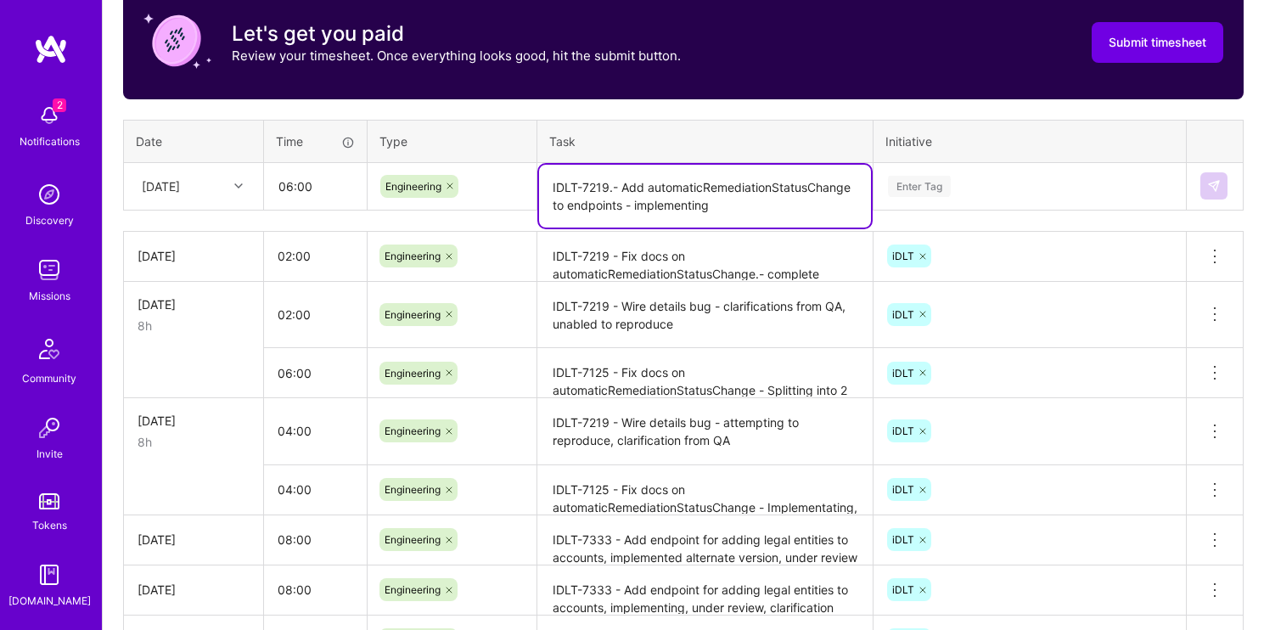
type textarea "IDLT-7219.- Add automaticRemediationStatusChange to endpoints - implementing"
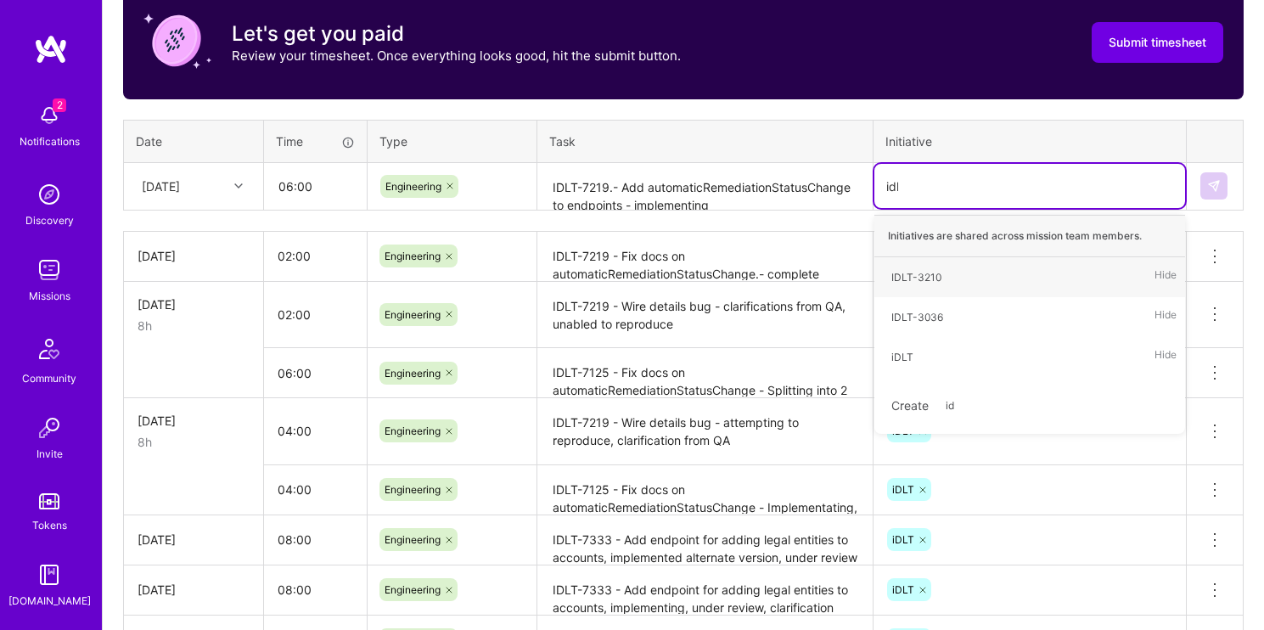
type input "idlt"
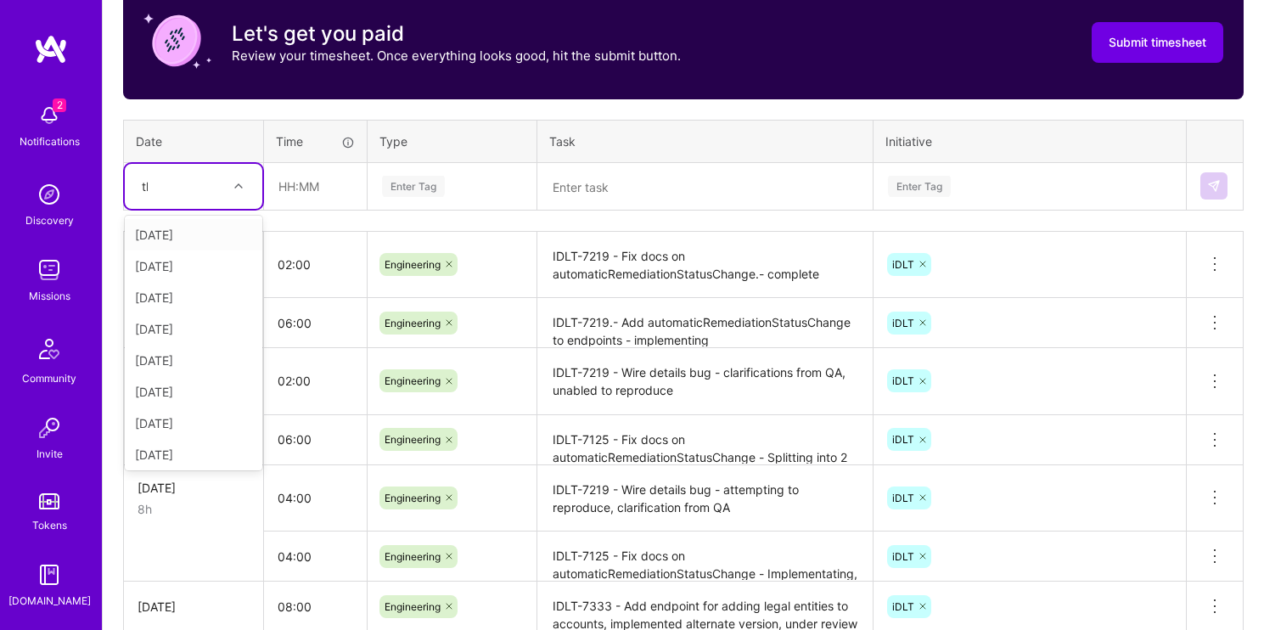
type input "thu"
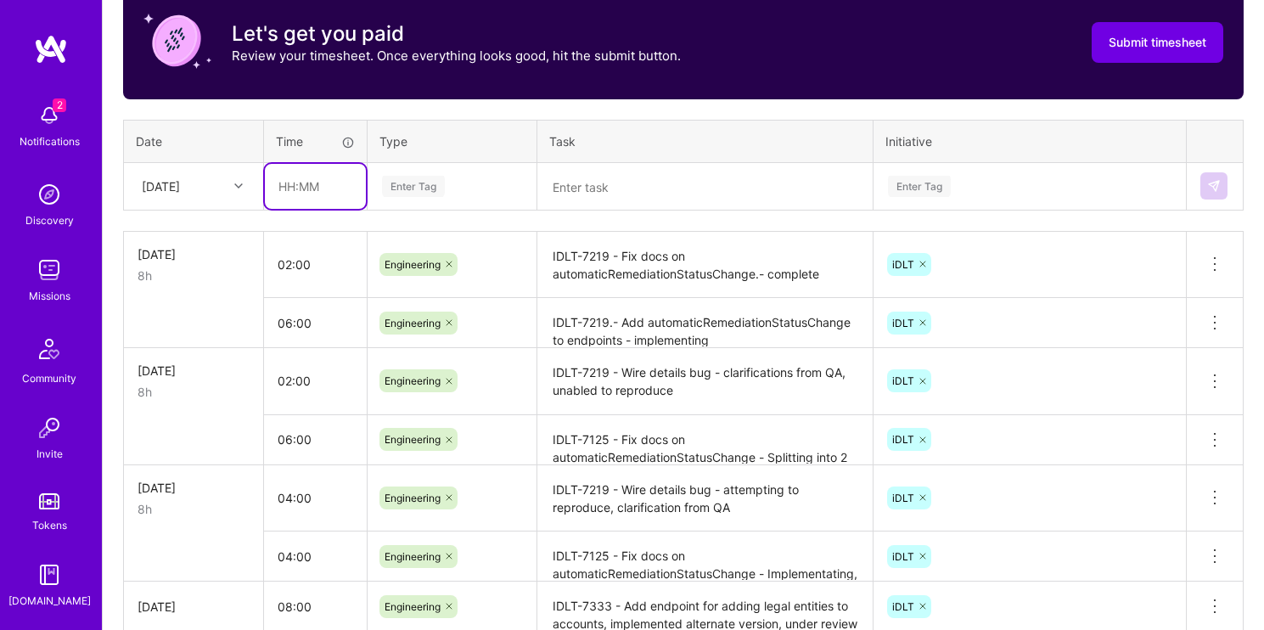
type input "7"
type input "08:00"
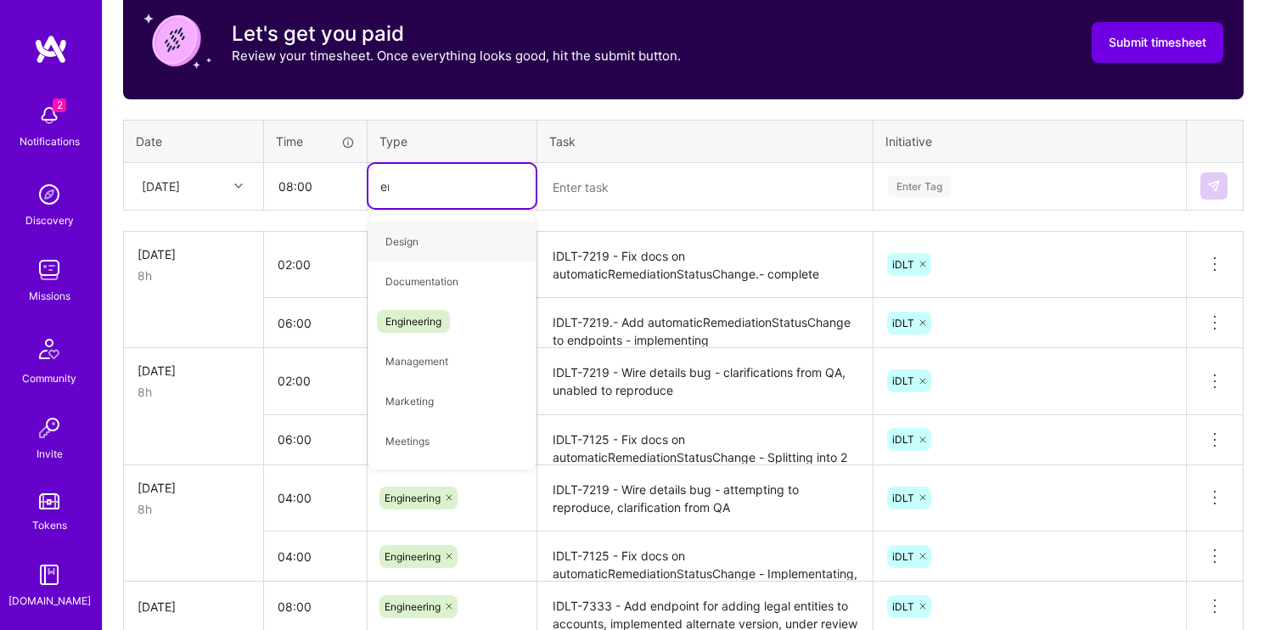
type input "eng"
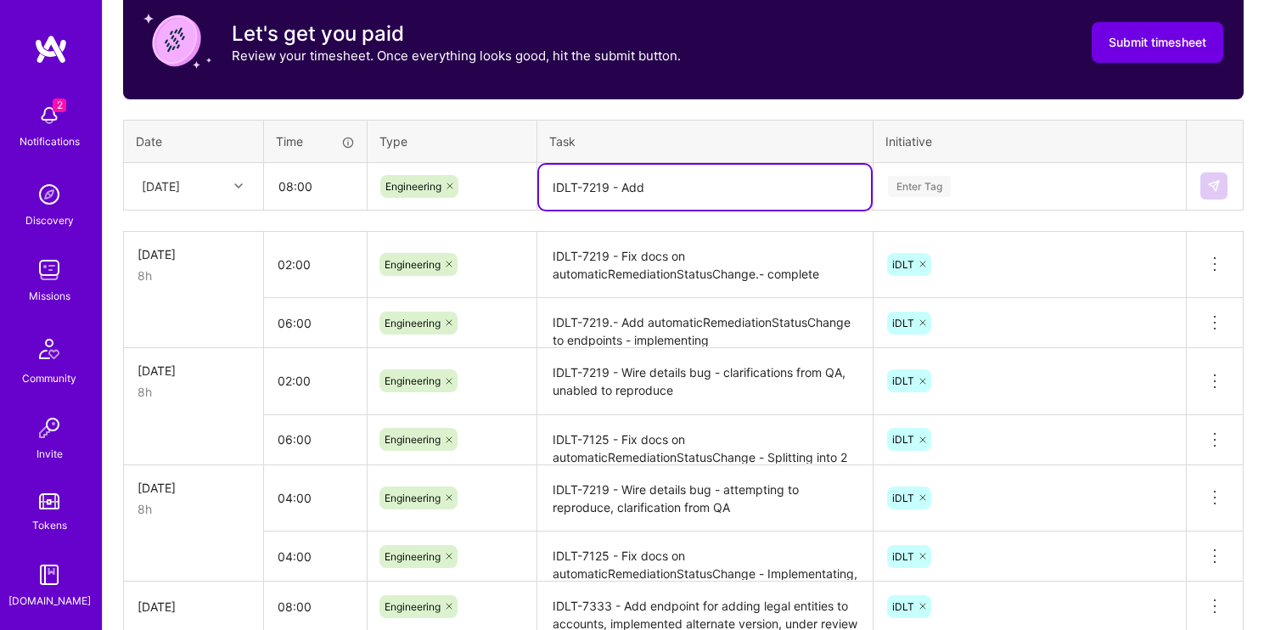
paste textarea "automaticRemediationStatusChange"
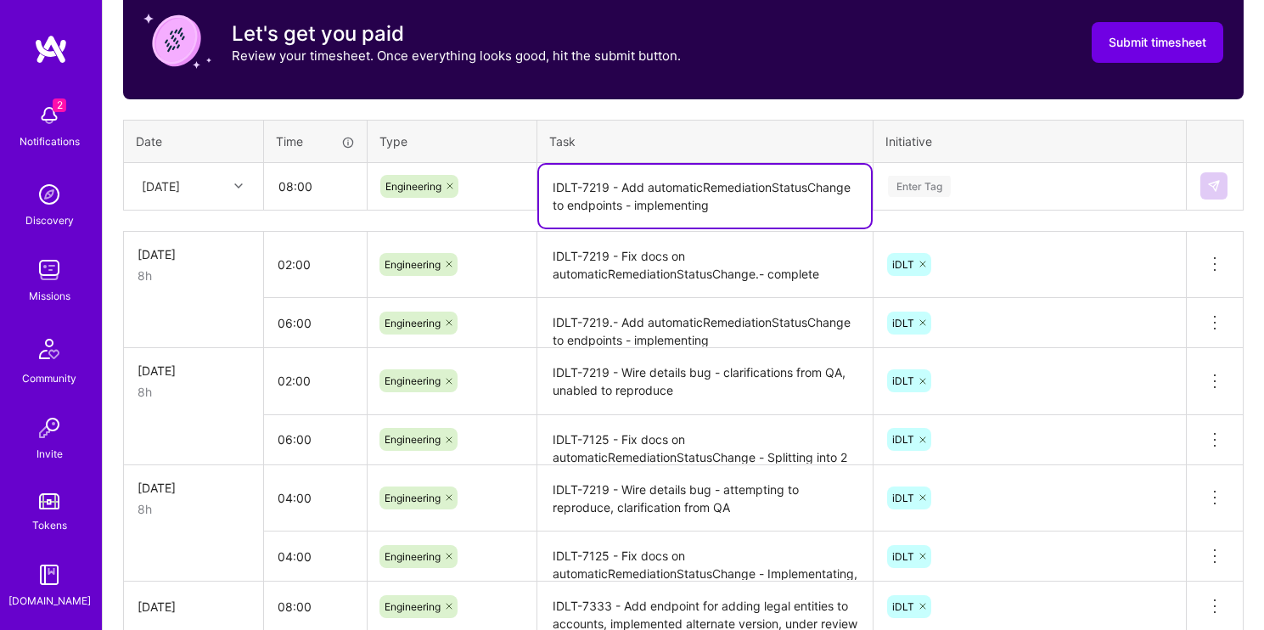
type textarea "IDLT-7219 - Add automaticRemediationStatusChange to endpoints - implementing"
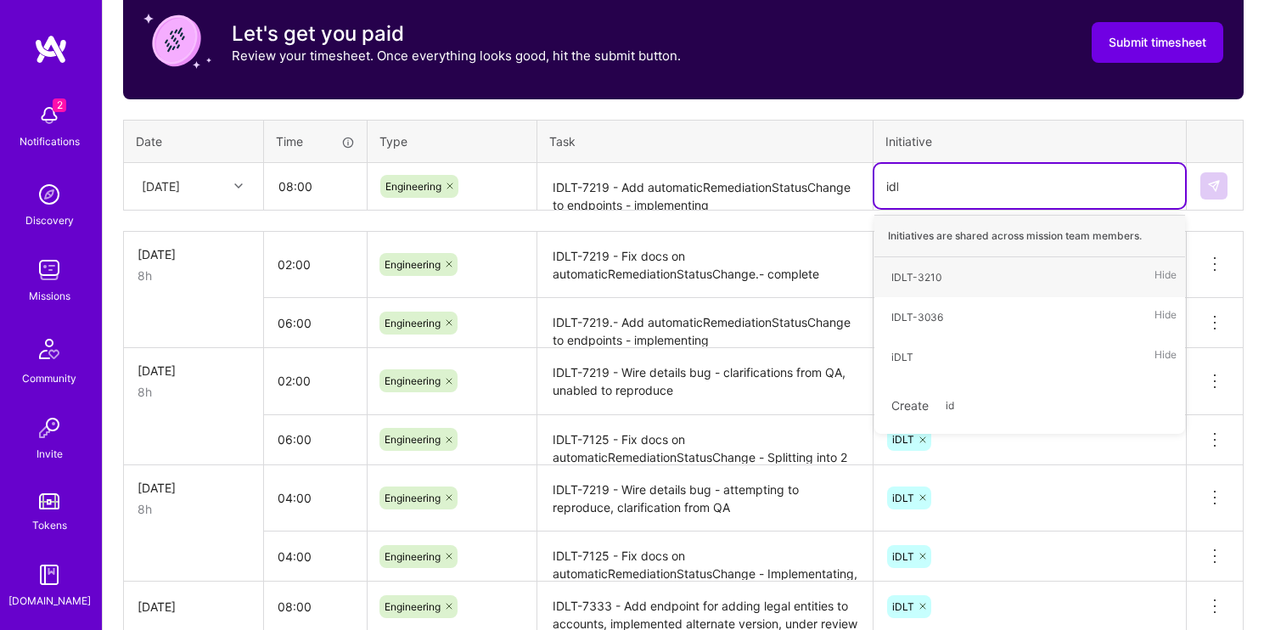
type input "idlt"
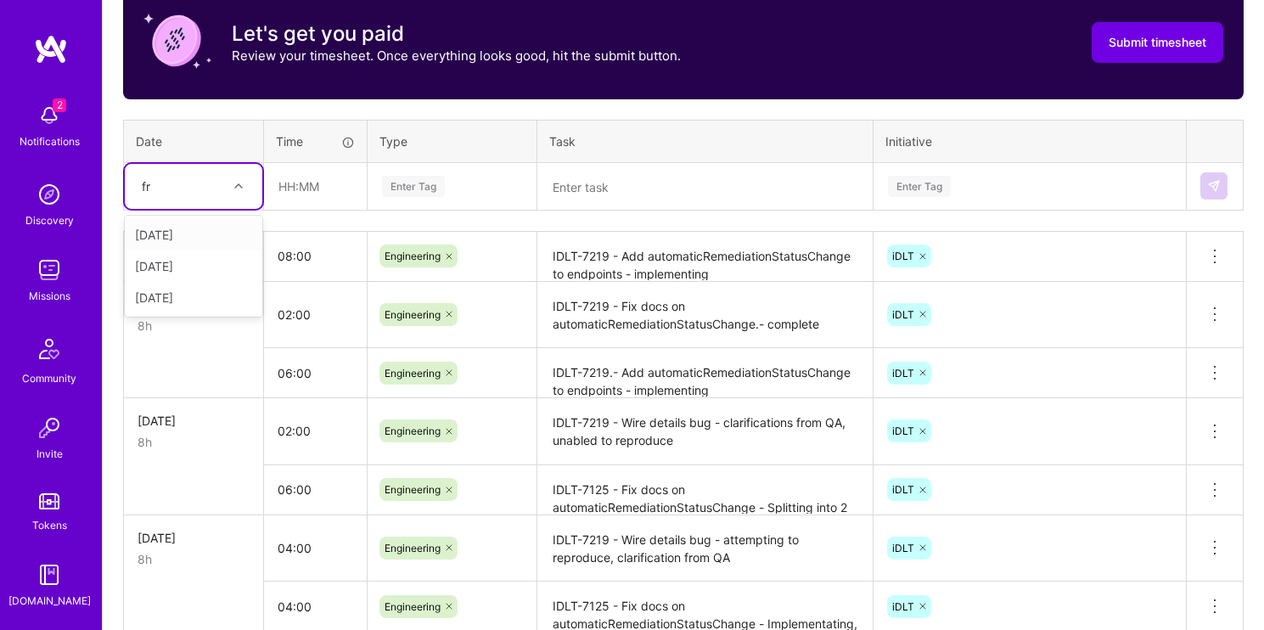
type input "fri"
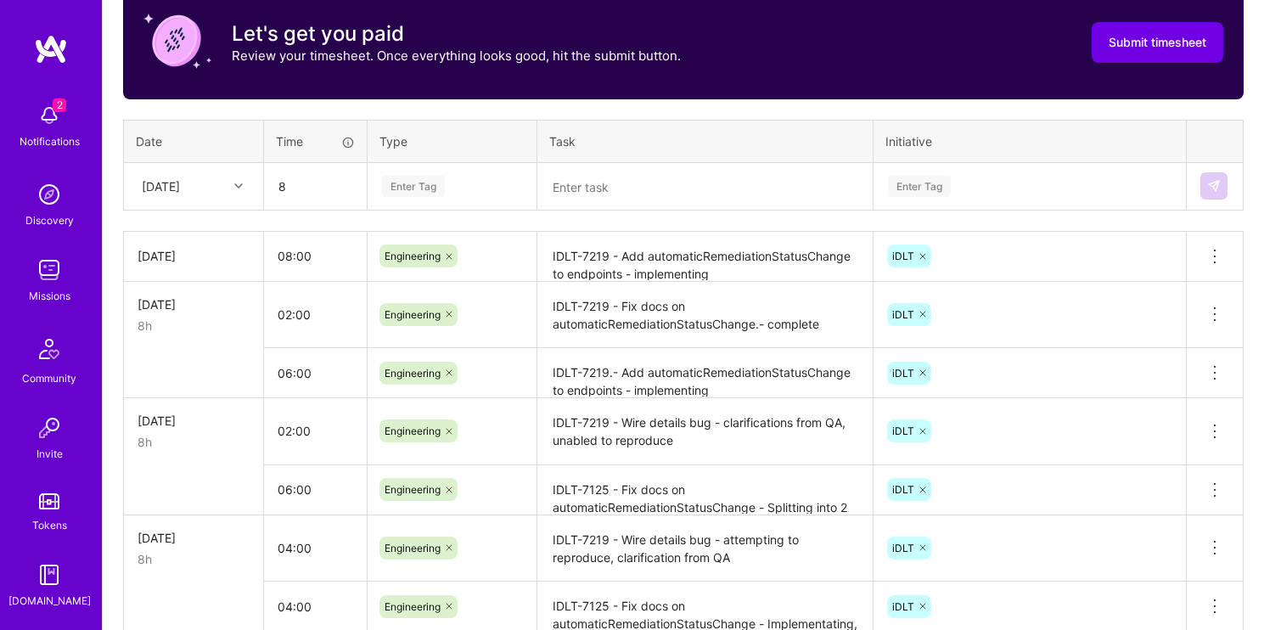
type input "08:00"
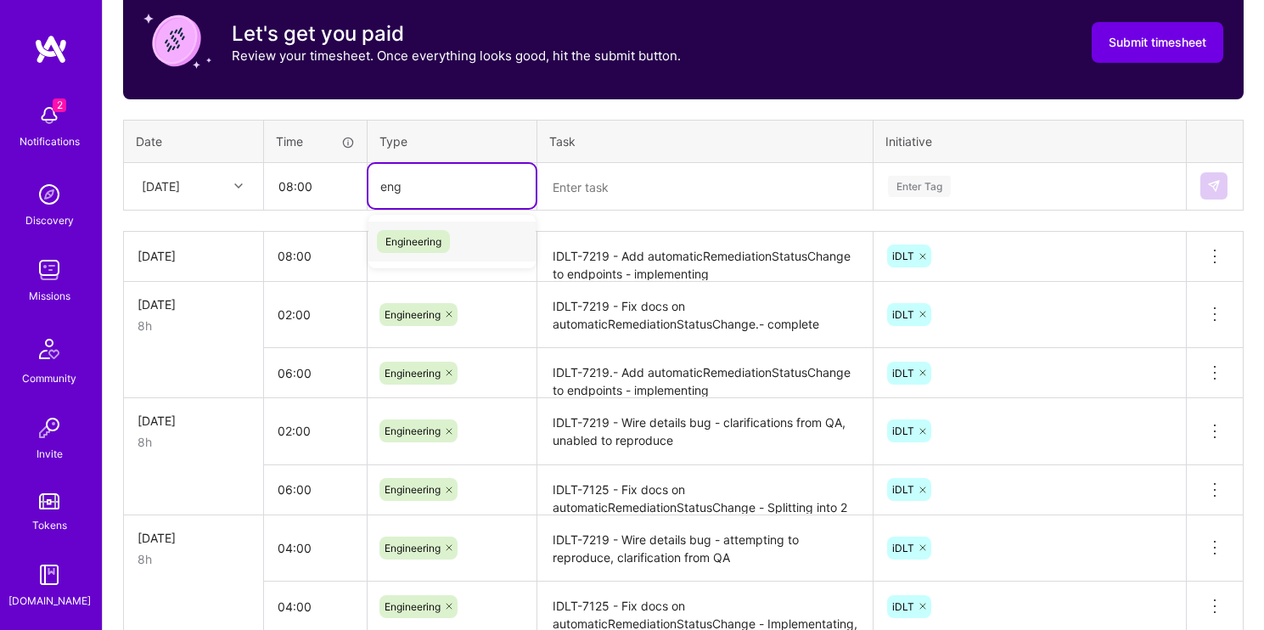
type input "engi"
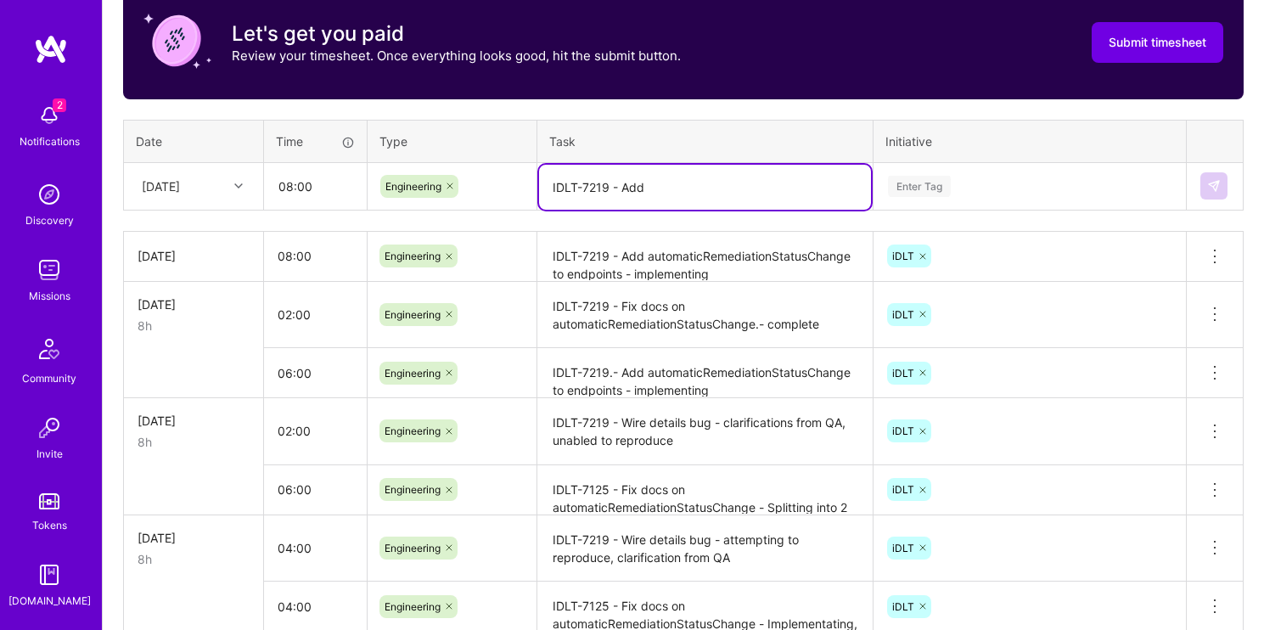
paste textarea "automaticRemediationStatusChange"
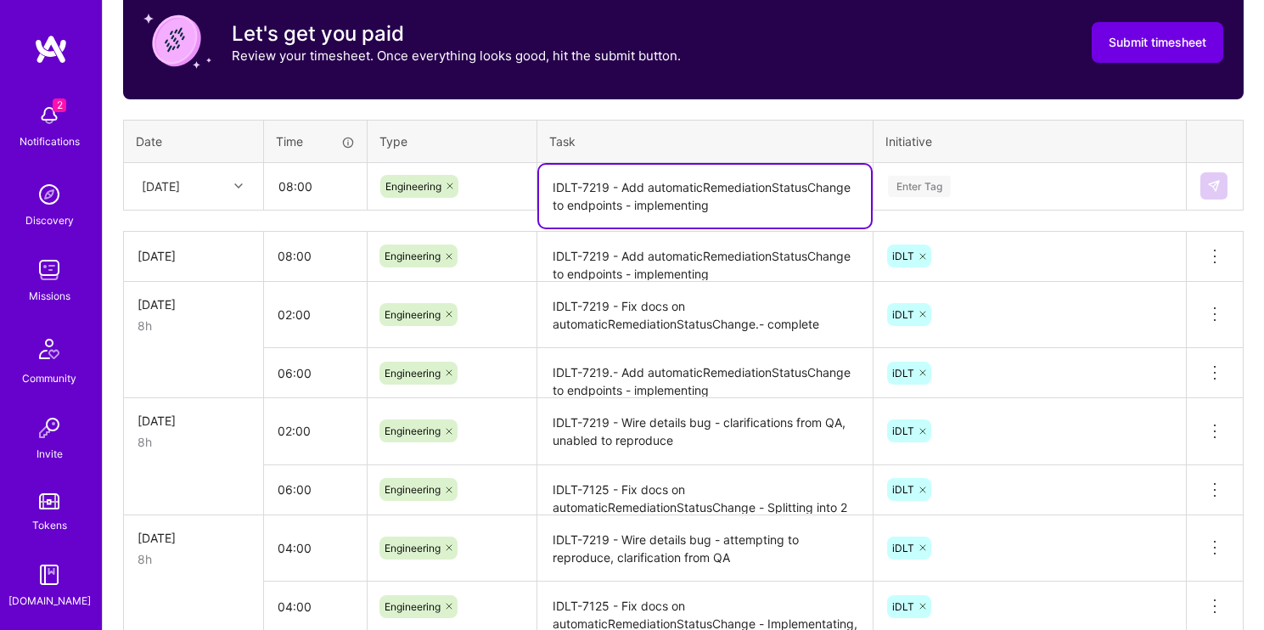
type textarea "IDLT-7219 - Add automaticRemediationStatusChange to endpoints - implementing"
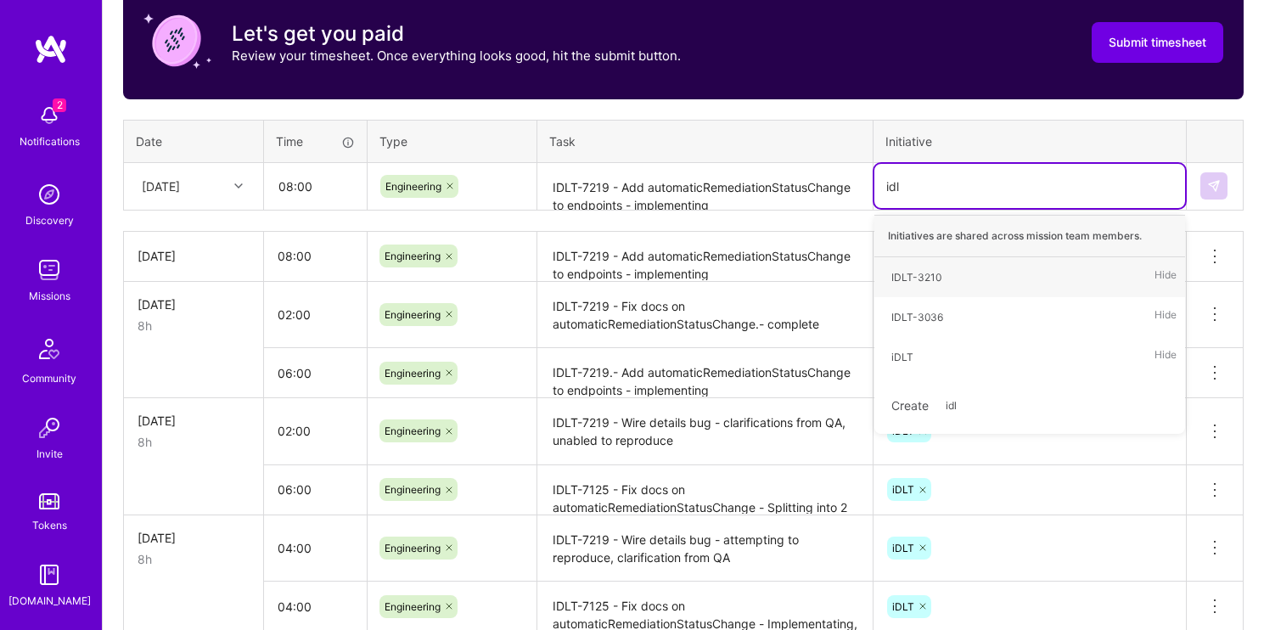
type input "idlt"
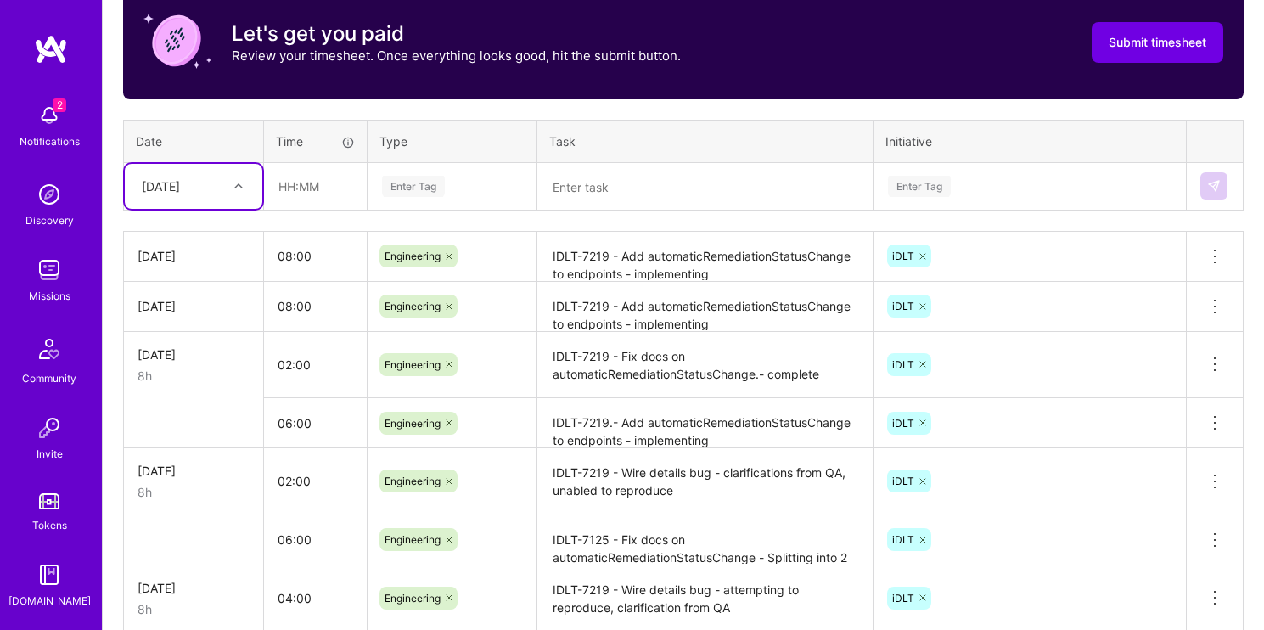
click at [751, 269] on textarea "IDLT-7219 - Add automaticRemediationStatusChange to endpoints - implementing" at bounding box center [705, 256] width 332 height 47
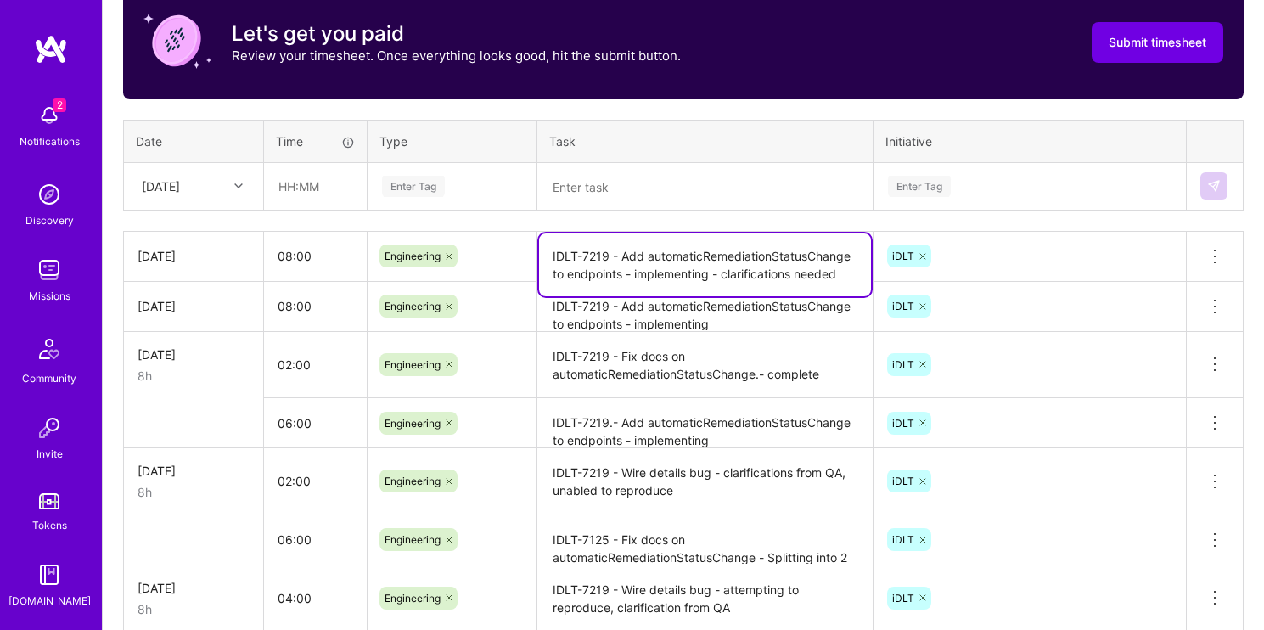
type textarea "IDLT-7219 - Add automaticRemediationStatusChange to endpoints - implementing - …"
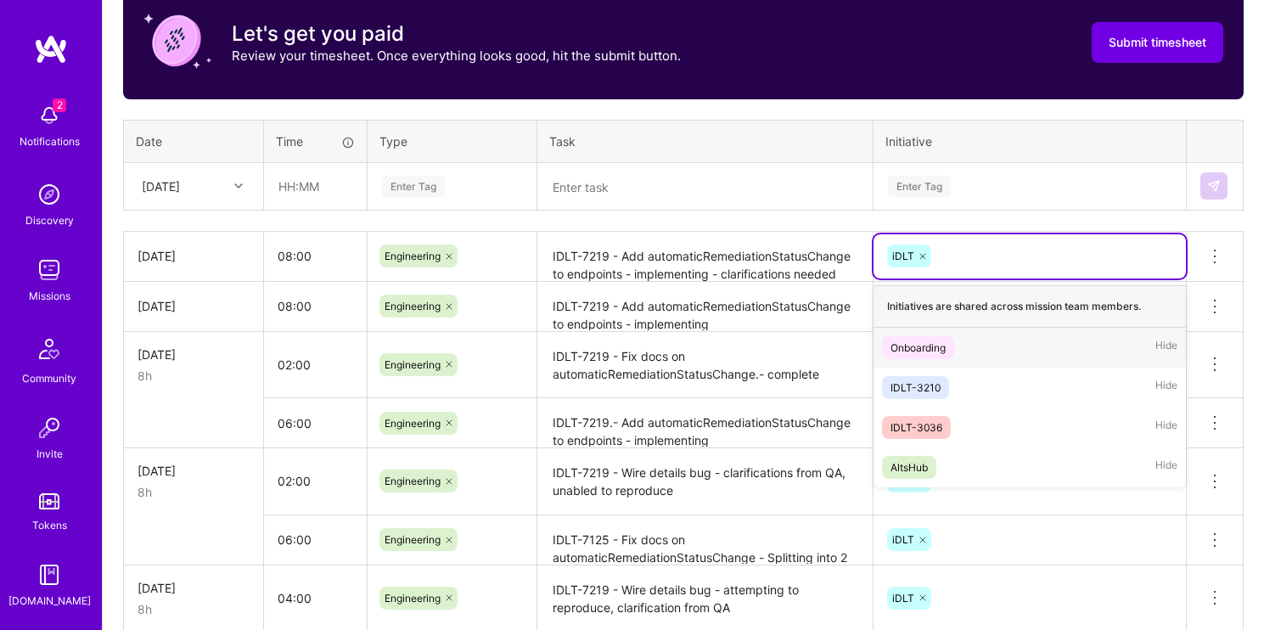
click at [1097, 238] on div "iDLT" at bounding box center [1030, 256] width 312 height 44
click at [707, 179] on textarea at bounding box center [705, 187] width 332 height 45
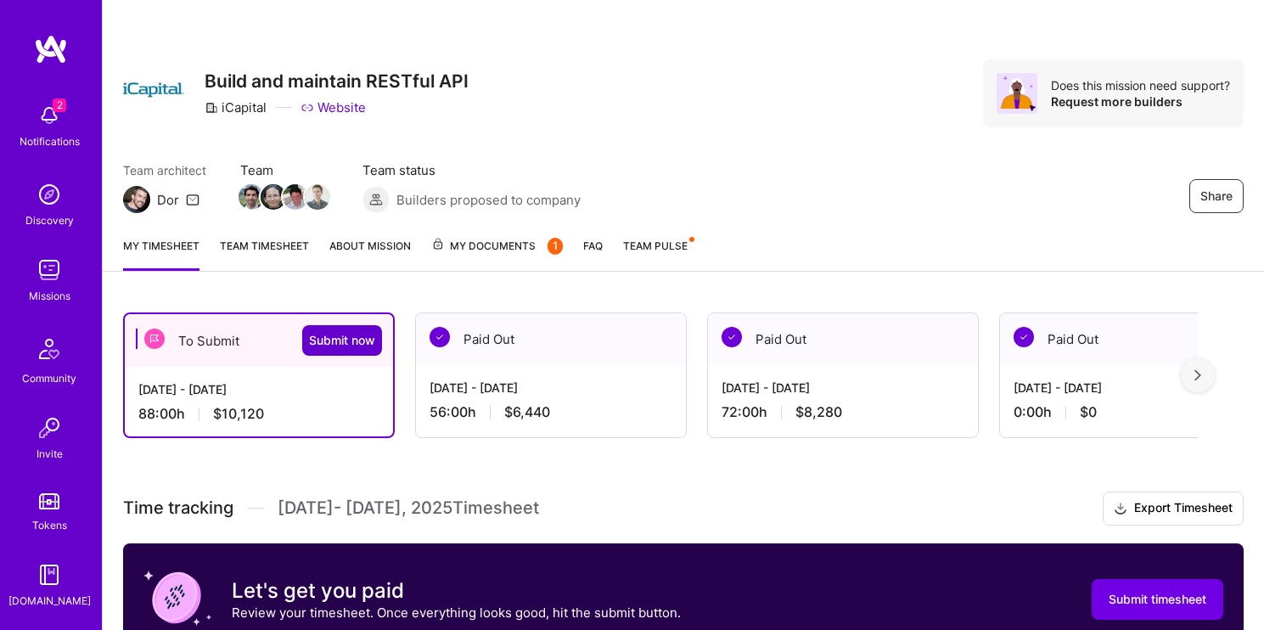
click at [344, 346] on span "Submit now" at bounding box center [342, 340] width 66 height 17
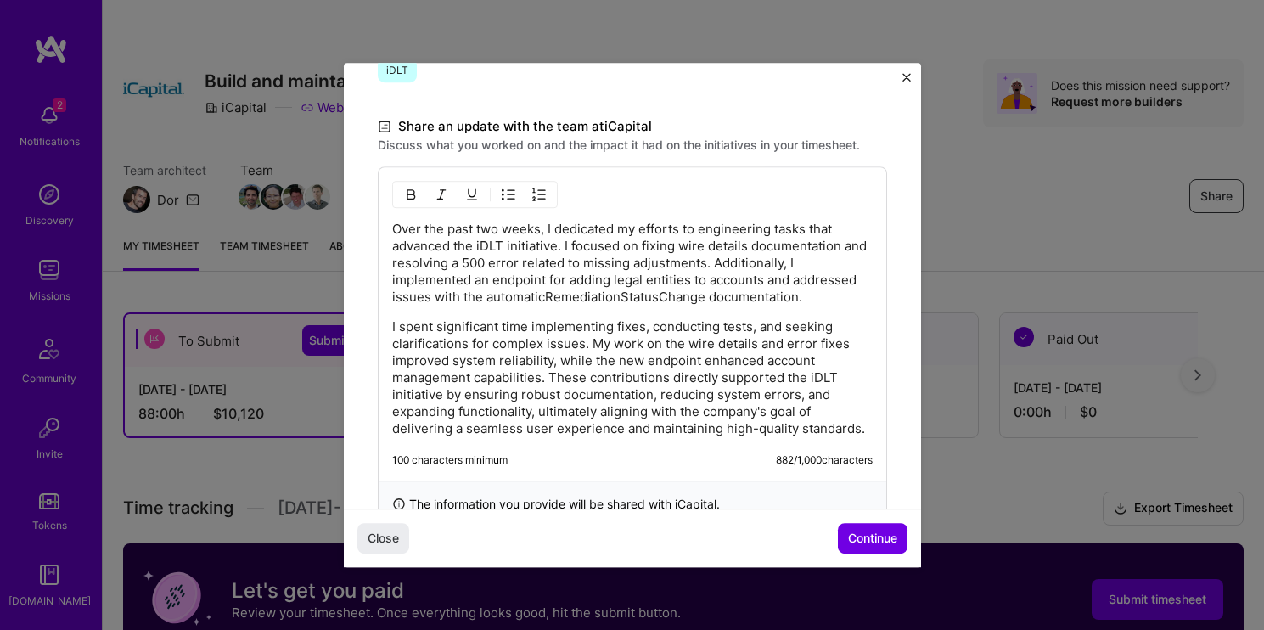
scroll to position [563, 0]
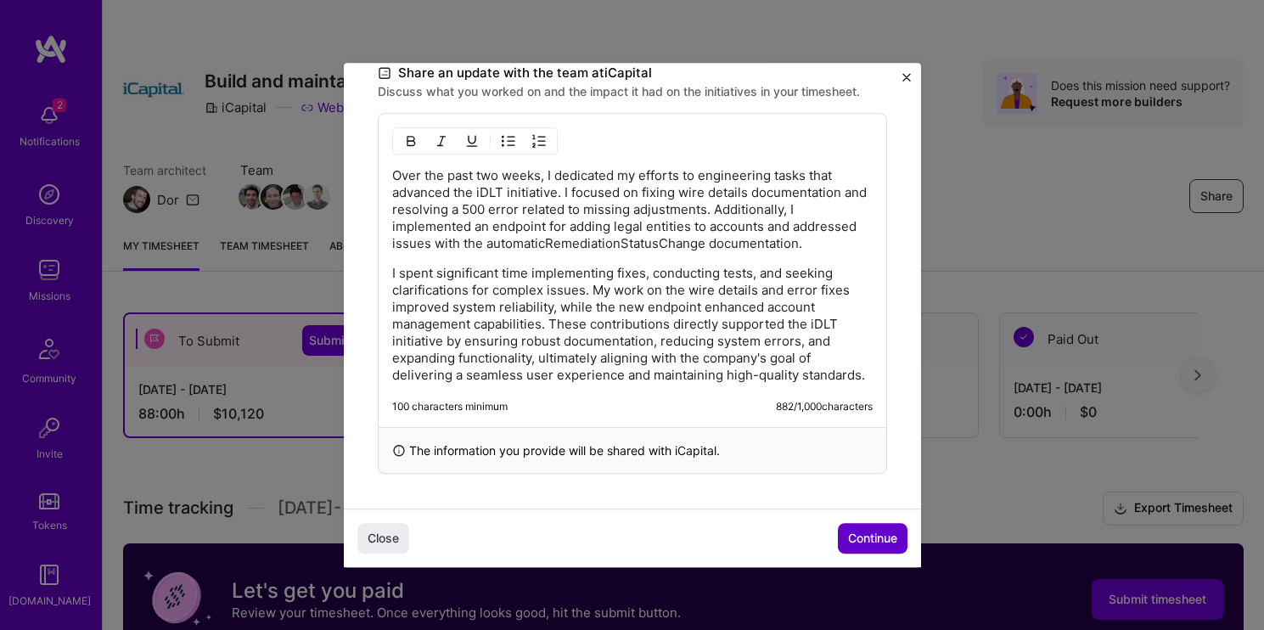
click at [852, 535] on span "Continue" at bounding box center [872, 538] width 49 height 17
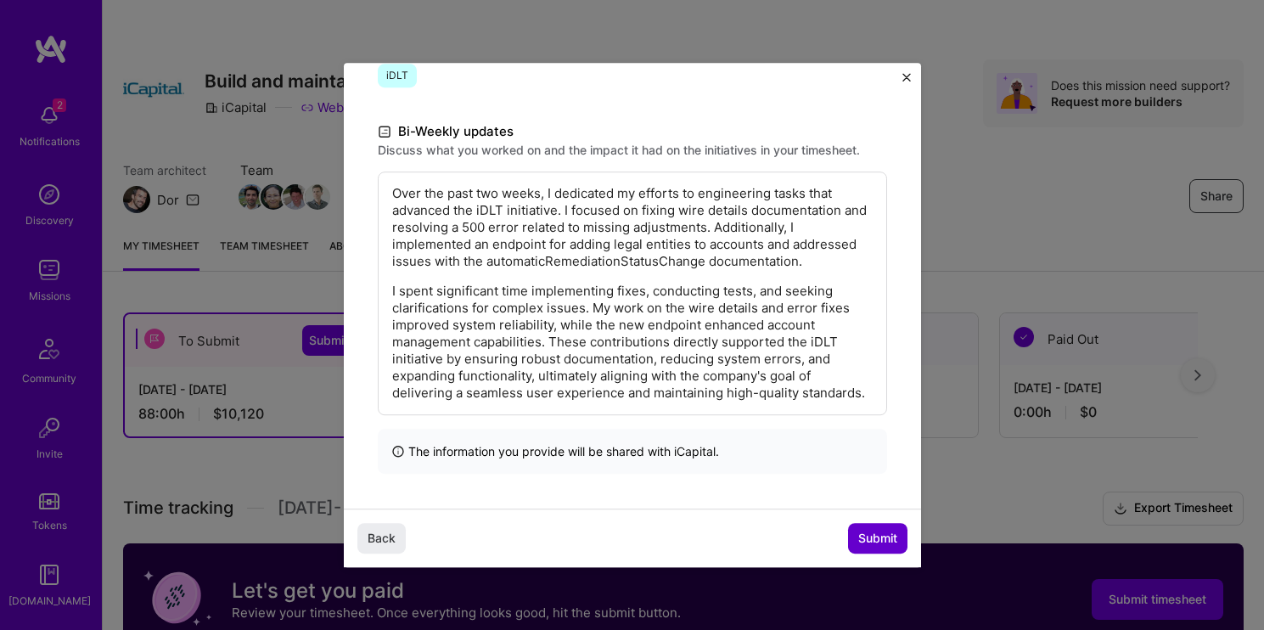
click at [874, 537] on span "Submit" at bounding box center [877, 538] width 39 height 17
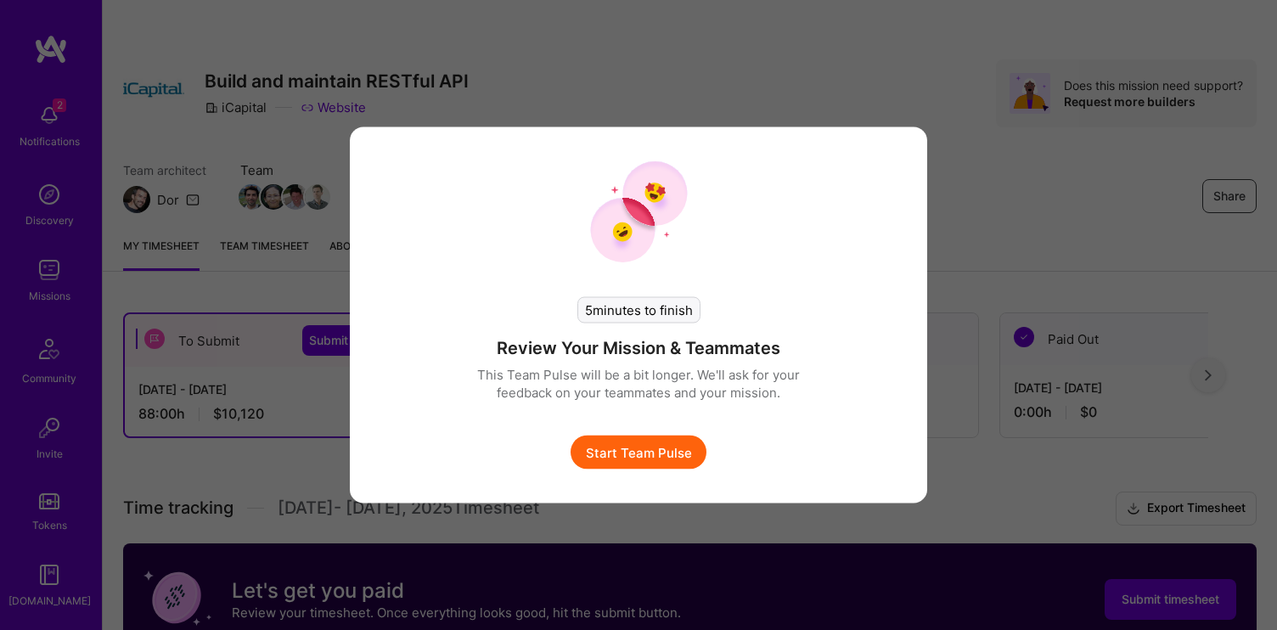
click at [624, 461] on button "Start Team Pulse" at bounding box center [639, 453] width 136 height 34
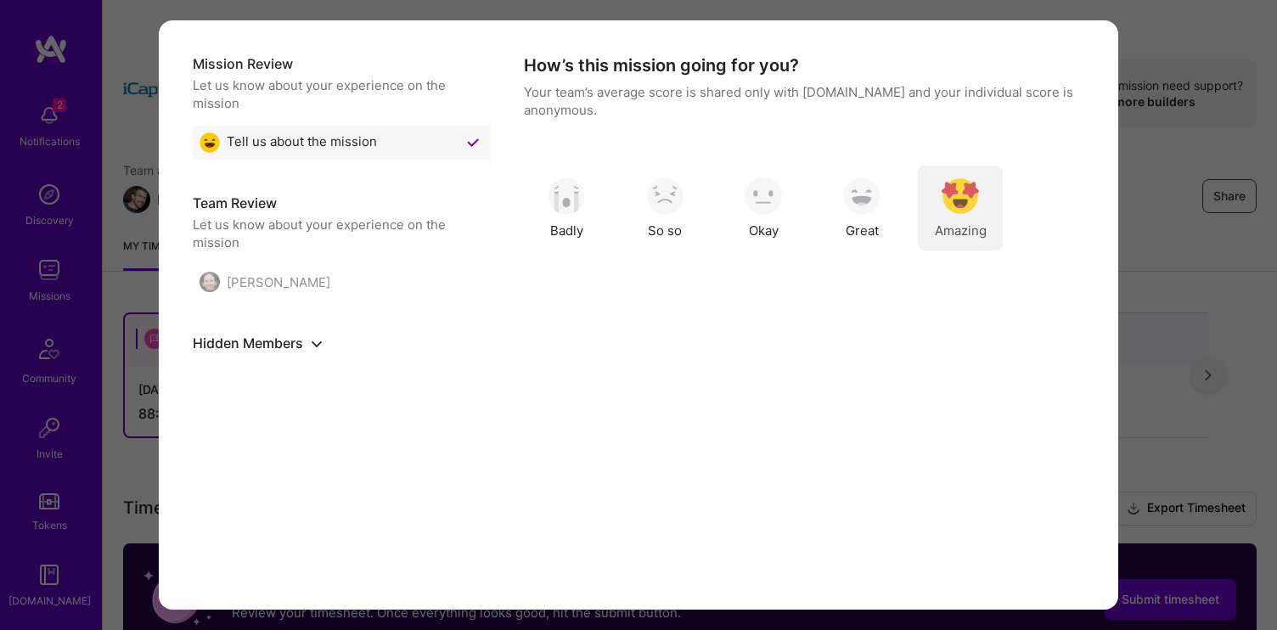
click at [967, 211] on img "modal" at bounding box center [960, 195] width 37 height 37
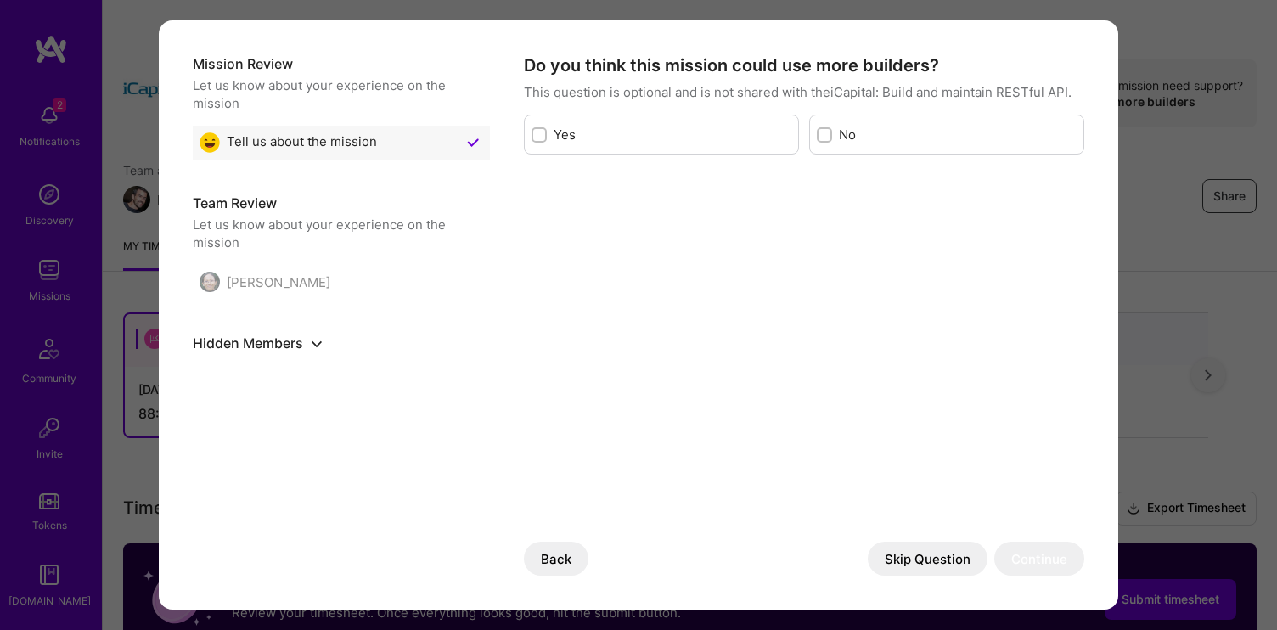
click at [904, 557] on button "Skip Question" at bounding box center [928, 559] width 120 height 34
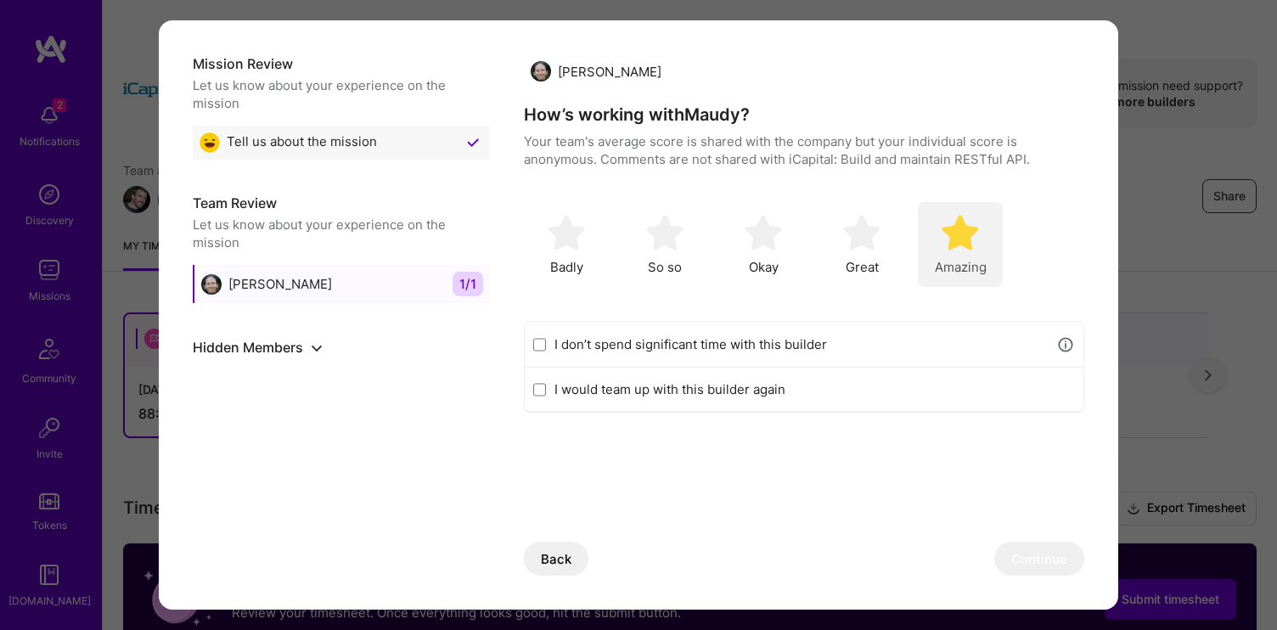
click at [976, 245] on img "modal" at bounding box center [960, 232] width 37 height 37
click at [1027, 556] on button "Continue" at bounding box center [1039, 559] width 90 height 34
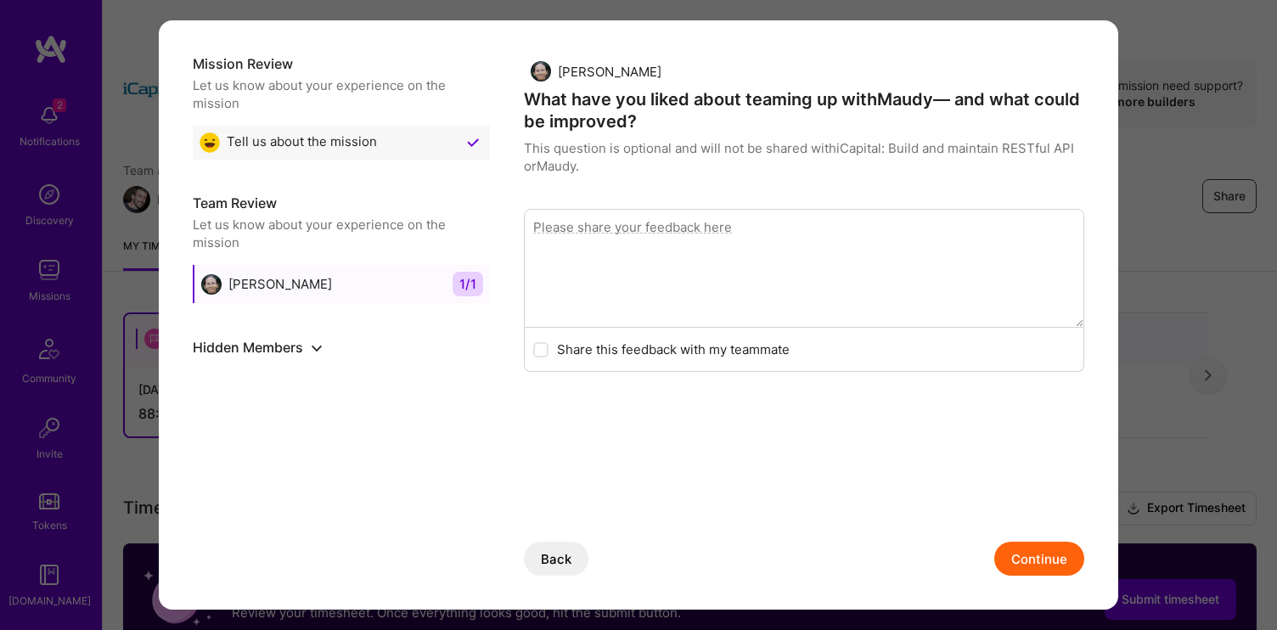
drag, startPoint x: 1059, startPoint y: 559, endPoint x: 1023, endPoint y: 558, distance: 35.7
click at [1058, 559] on button "Continue" at bounding box center [1039, 559] width 90 height 34
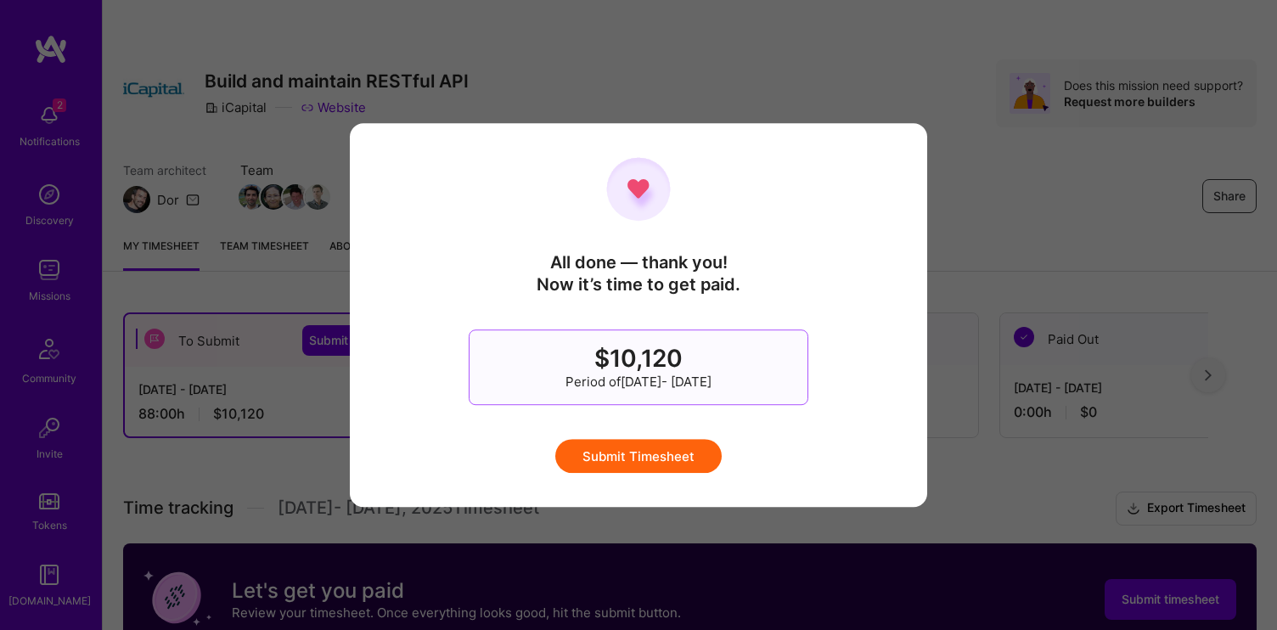
click at [649, 454] on button "Submit Timesheet" at bounding box center [638, 456] width 166 height 34
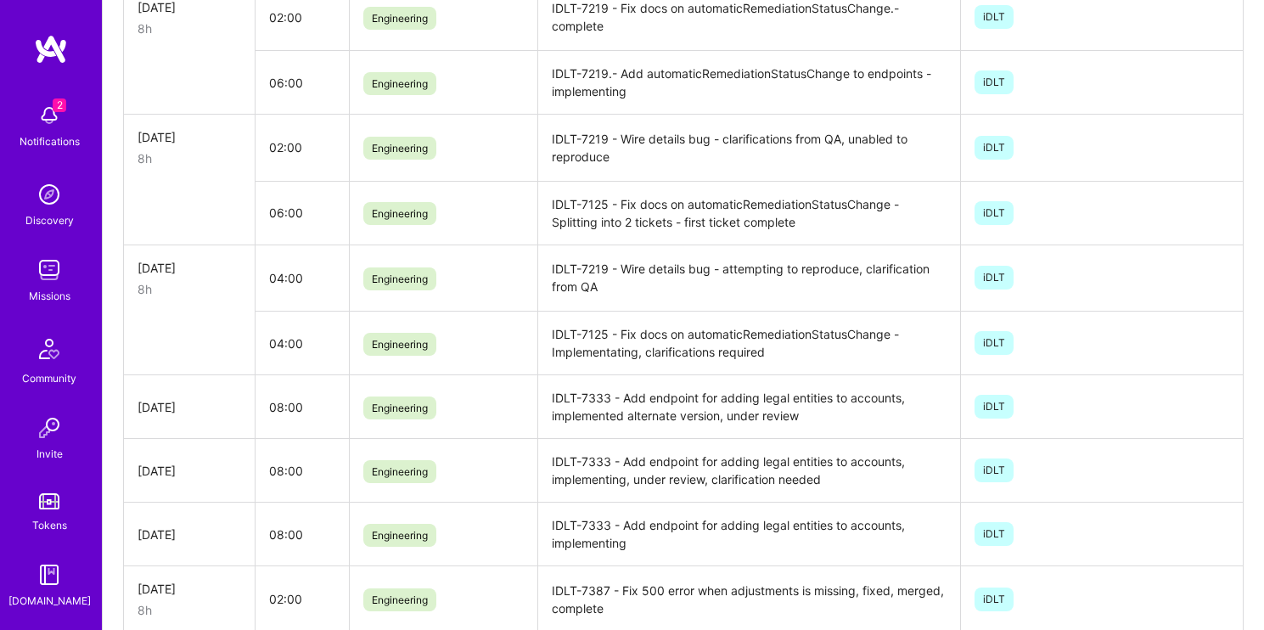
scroll to position [0, 0]
